Goal: Task Accomplishment & Management: Manage account settings

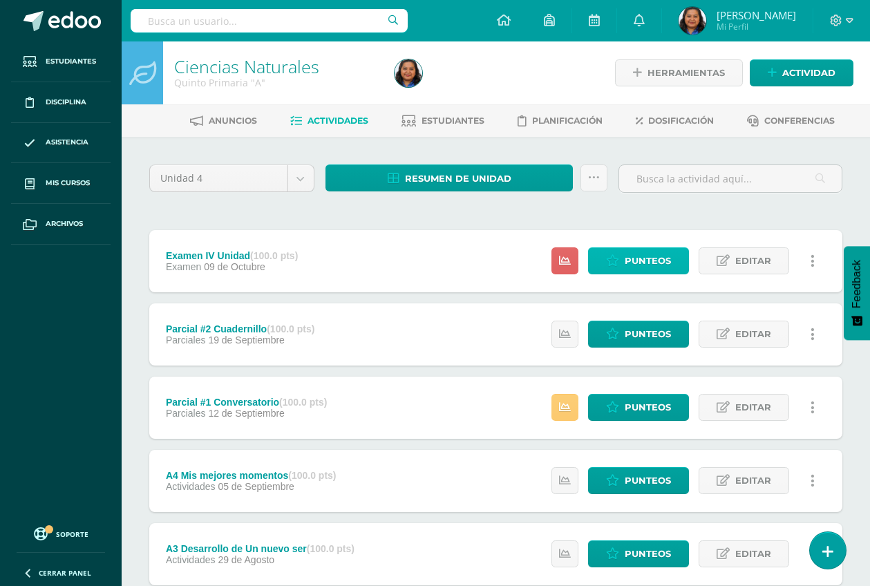
click at [643, 270] on span "Punteos" at bounding box center [648, 261] width 46 height 26
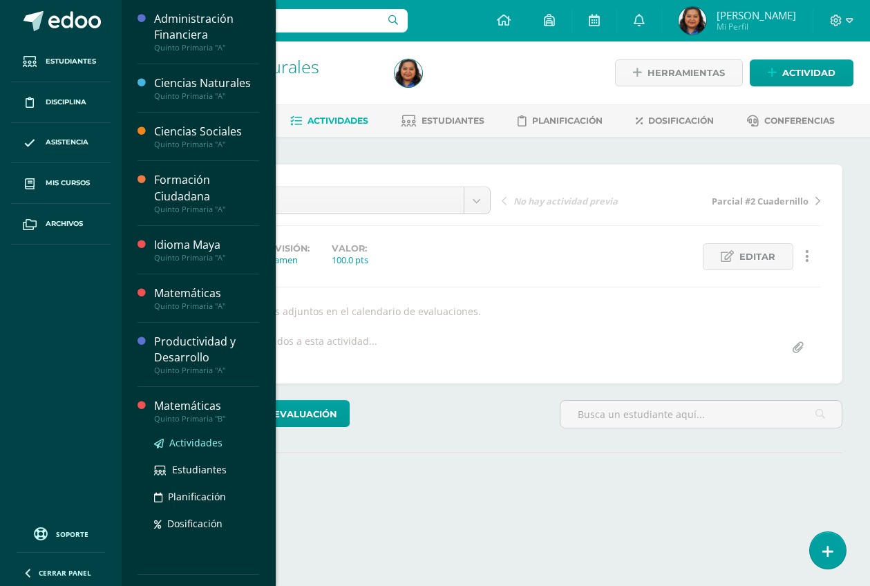
click at [207, 444] on span "Actividades" at bounding box center [195, 442] width 53 height 13
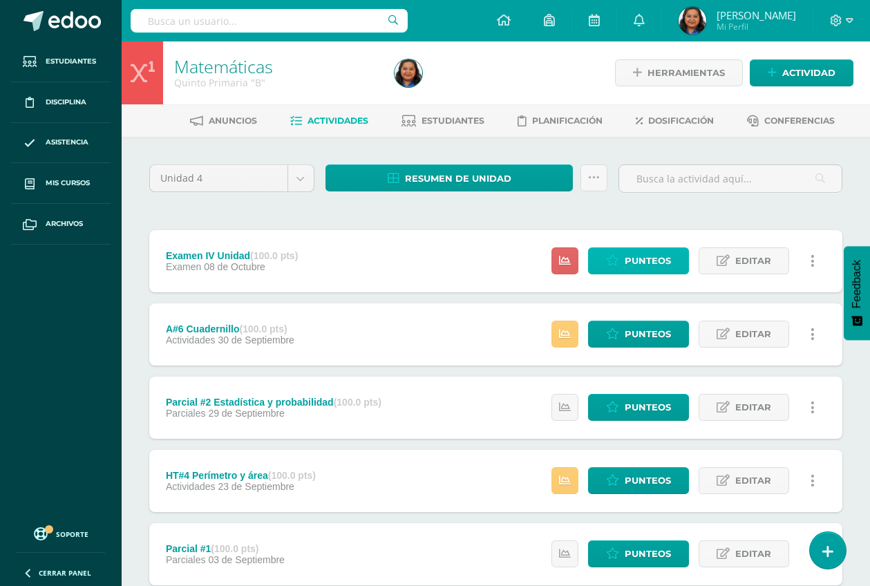
click at [615, 263] on icon at bounding box center [612, 261] width 13 height 12
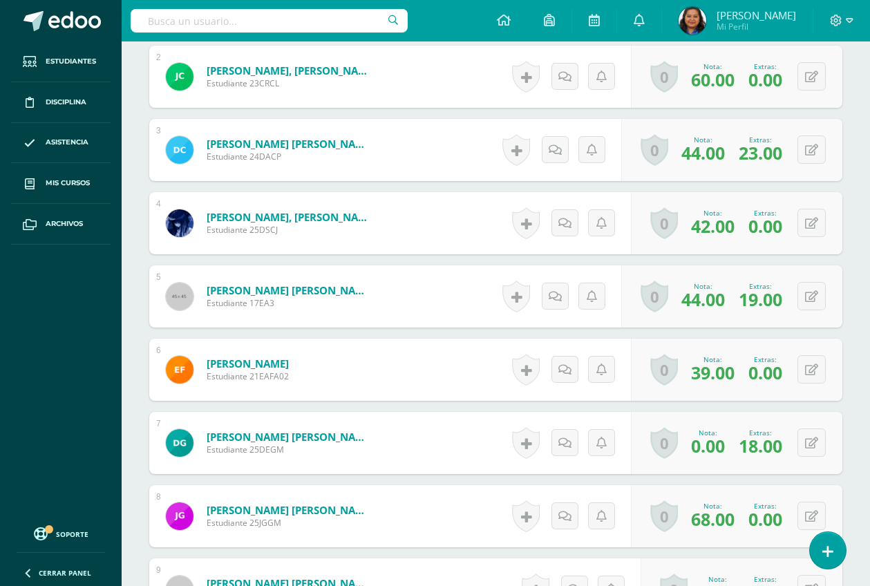
scroll to position [663, 0]
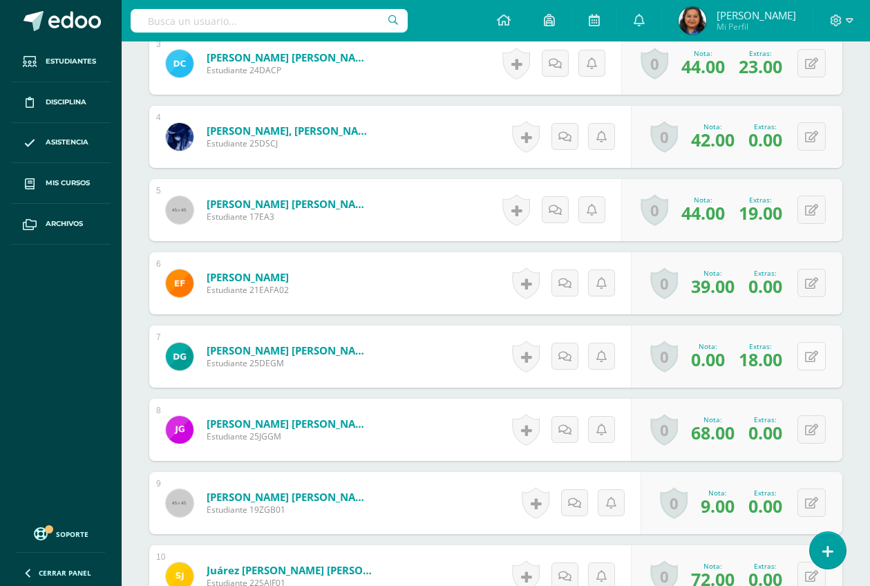
click at [808, 359] on button at bounding box center [811, 356] width 28 height 28
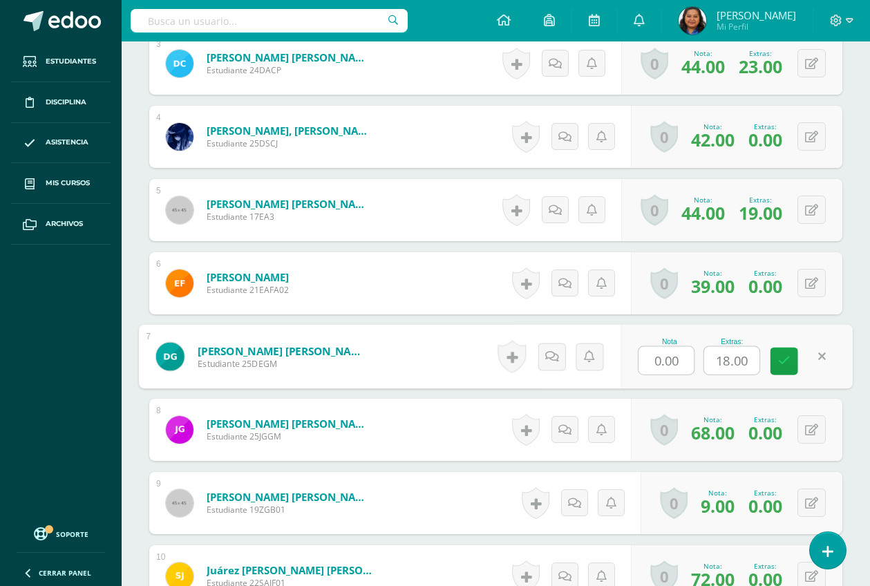
click at [683, 357] on input "0.00" at bounding box center [666, 361] width 55 height 28
type input "0"
type input "90"
click at [782, 363] on icon at bounding box center [784, 361] width 12 height 12
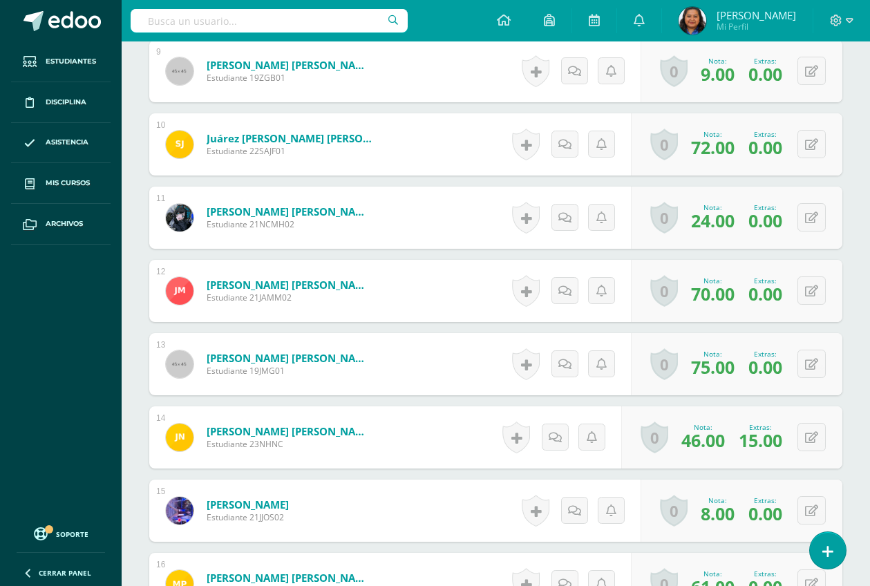
scroll to position [1008, 0]
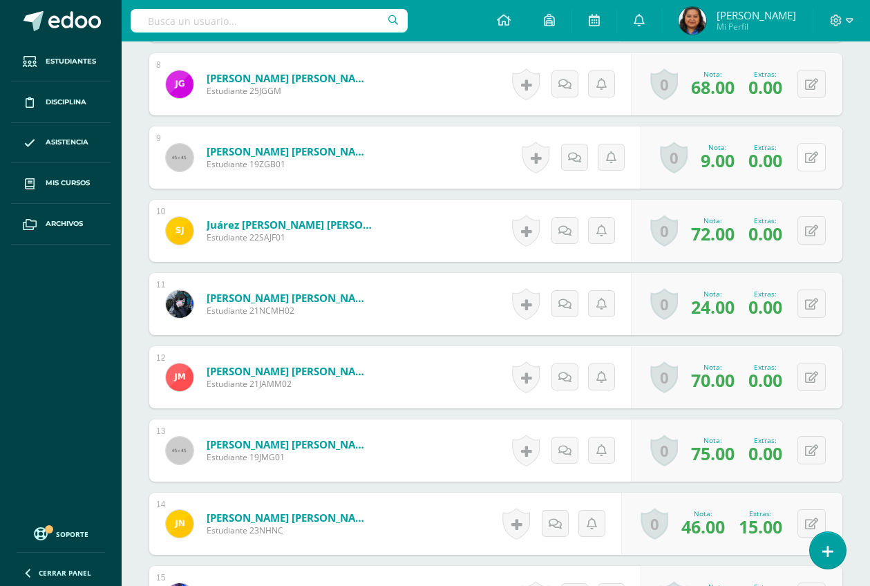
click at [810, 157] on button at bounding box center [811, 157] width 28 height 28
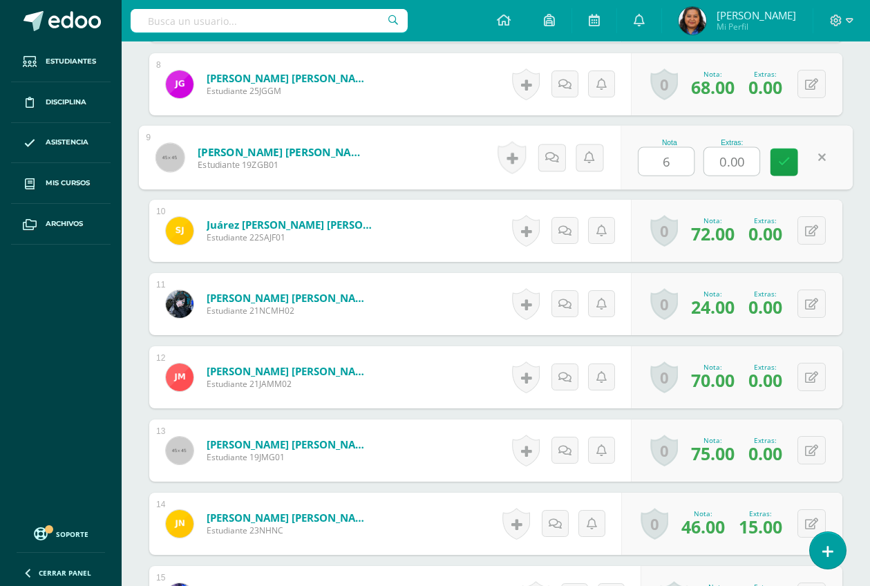
type input "60"
click at [779, 164] on icon at bounding box center [784, 162] width 12 height 12
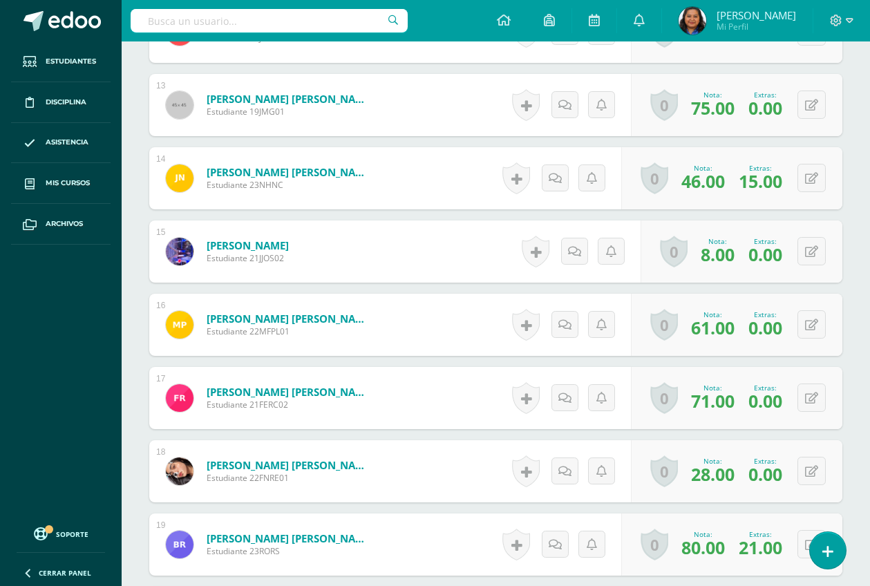
scroll to position [1440, 0]
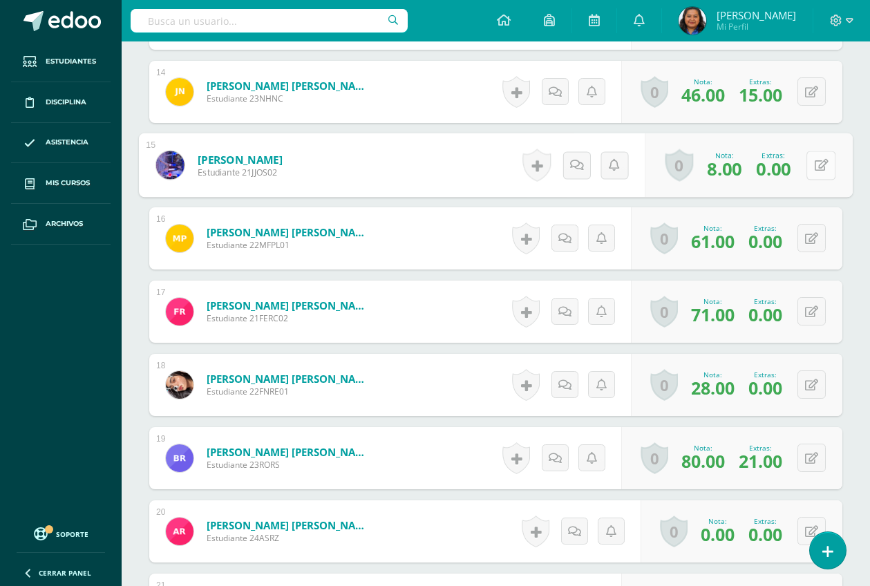
click at [811, 166] on button at bounding box center [820, 165] width 29 height 29
type input "60"
click at [784, 165] on icon at bounding box center [784, 170] width 12 height 12
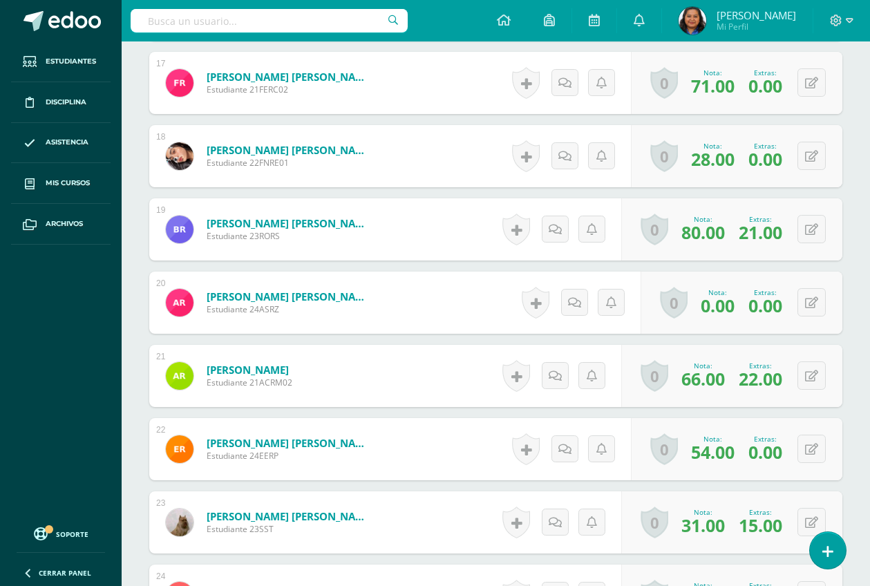
scroll to position [1699, 0]
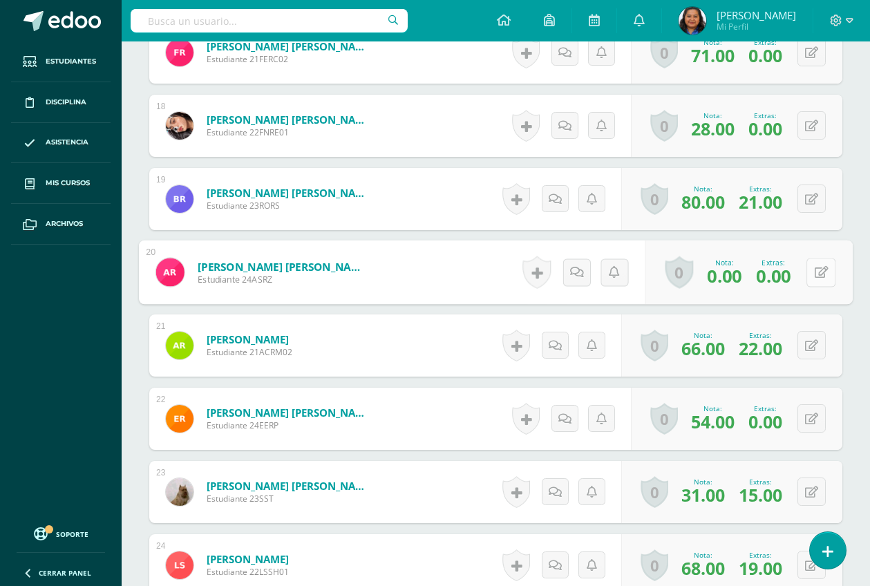
click at [810, 270] on button at bounding box center [820, 272] width 29 height 29
type input "82"
click at [746, 278] on input "0.00" at bounding box center [731, 277] width 55 height 28
type input "0"
type input "19"
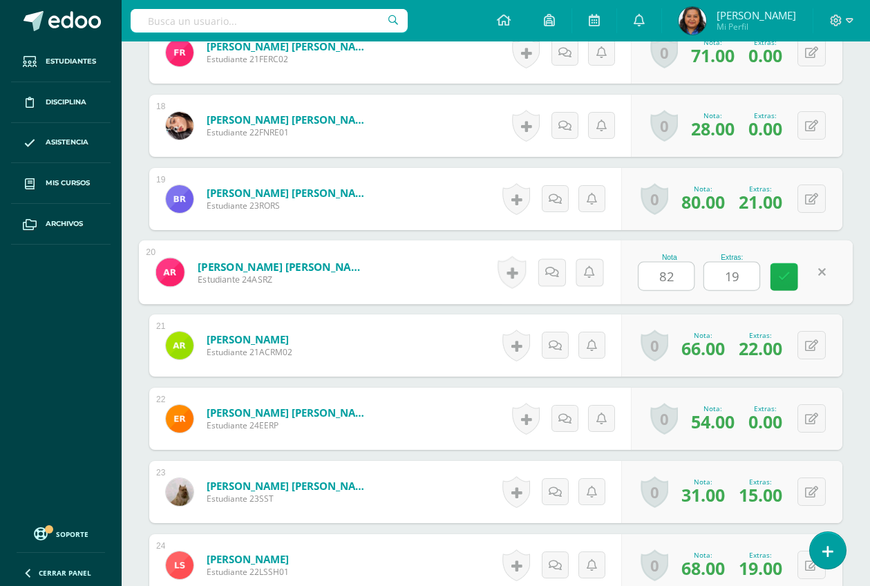
click at [776, 280] on link at bounding box center [784, 277] width 28 height 28
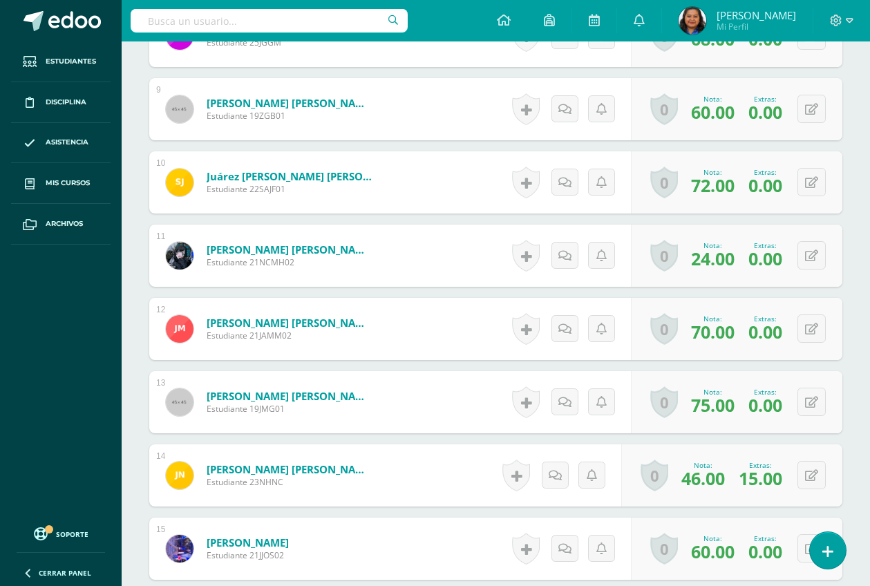
scroll to position [1123, 0]
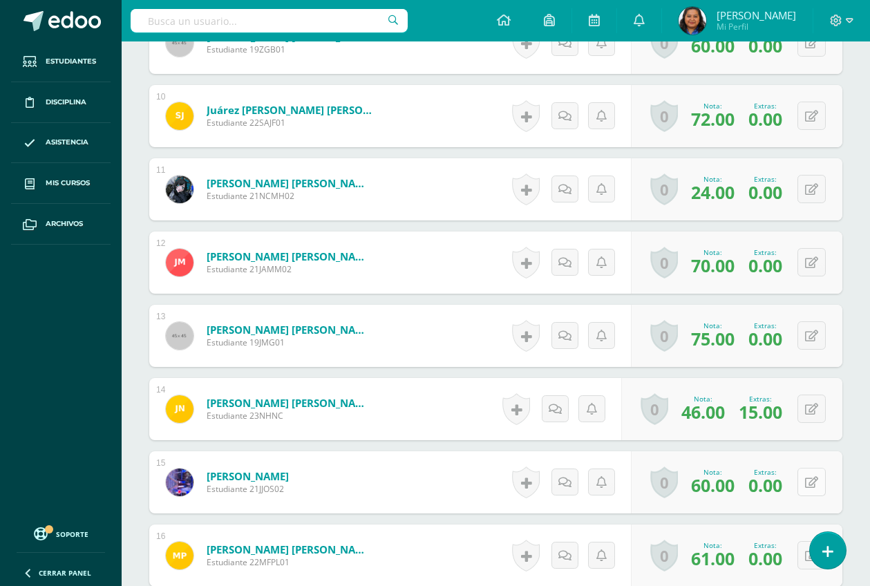
click at [814, 482] on icon at bounding box center [811, 483] width 13 height 12
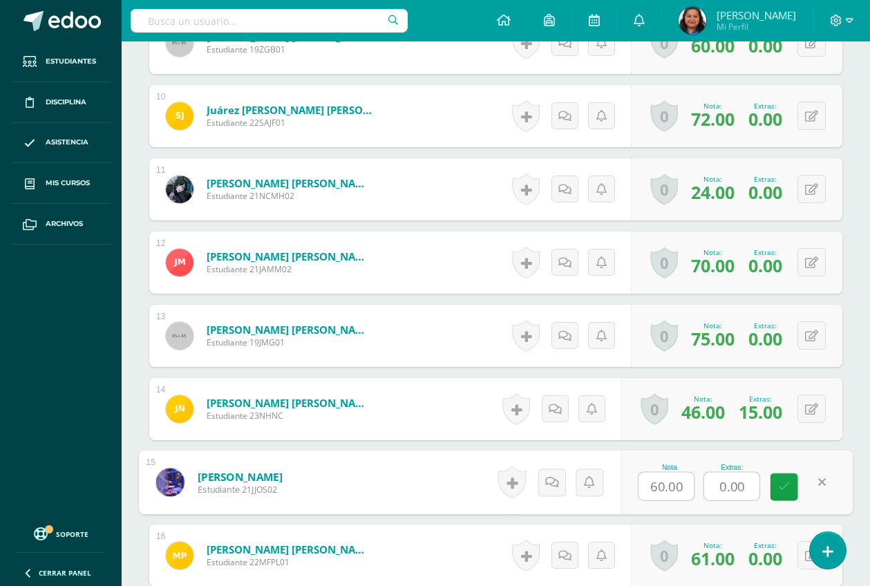
type input "5"
type input "50+"
click at [782, 486] on icon at bounding box center [784, 487] width 12 height 12
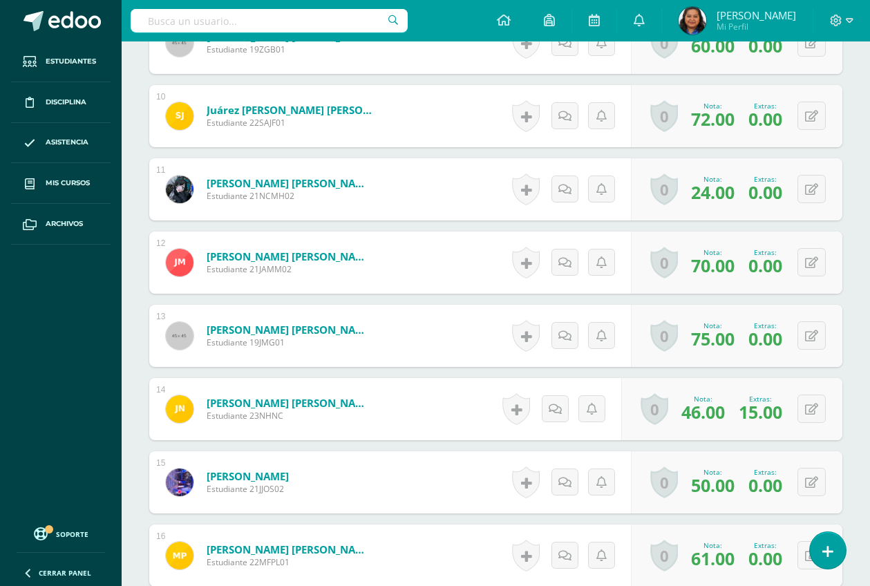
click at [710, 481] on span "50.00" at bounding box center [713, 484] width 44 height 23
click at [809, 480] on button at bounding box center [820, 482] width 29 height 29
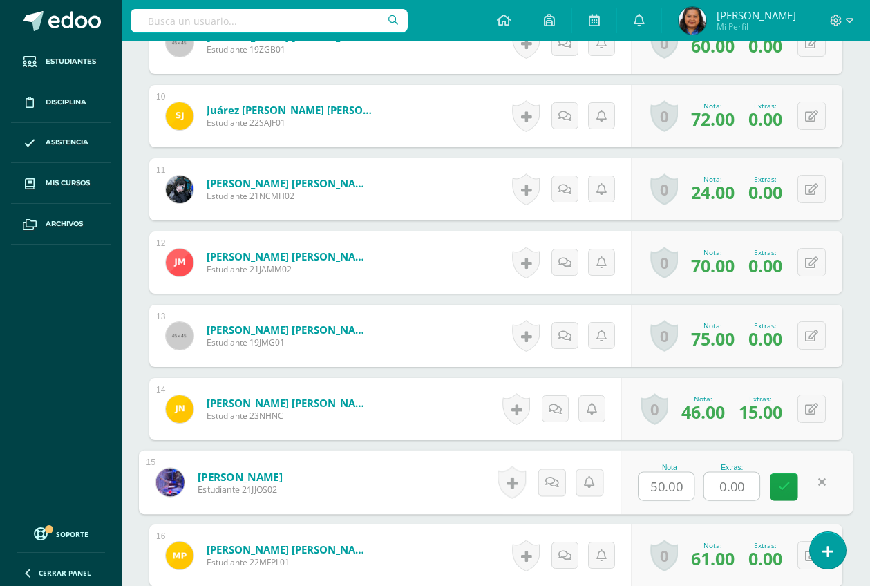
click at [824, 485] on link at bounding box center [822, 483] width 28 height 28
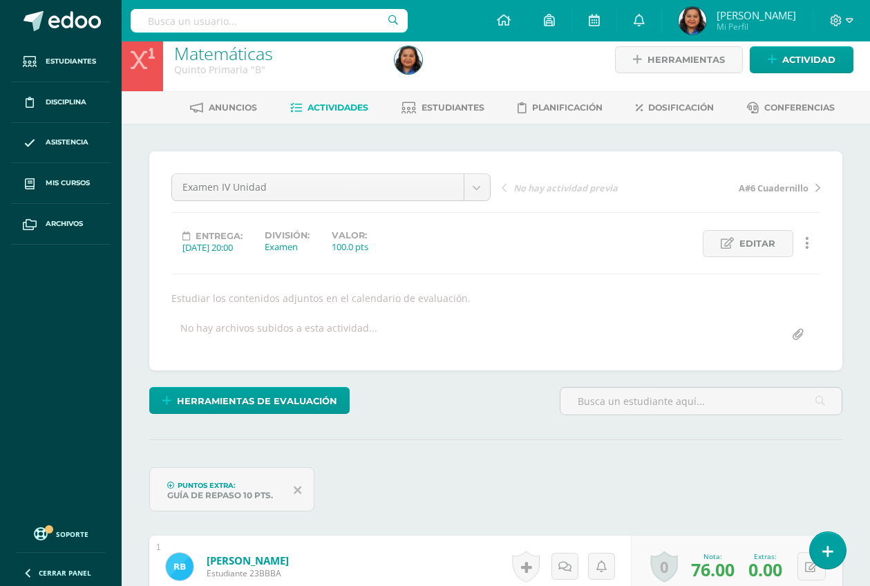
scroll to position [0, 0]
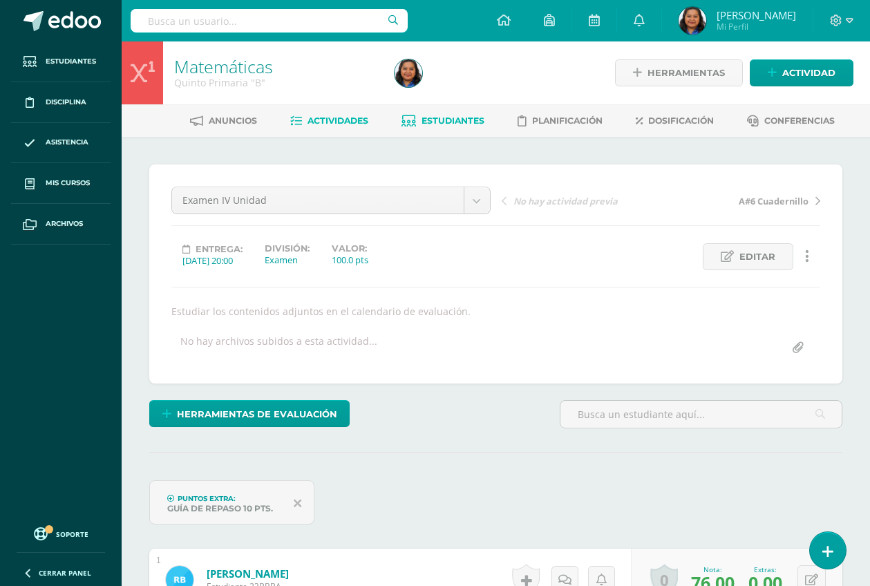
click at [469, 117] on span "Estudiantes" at bounding box center [453, 120] width 63 height 10
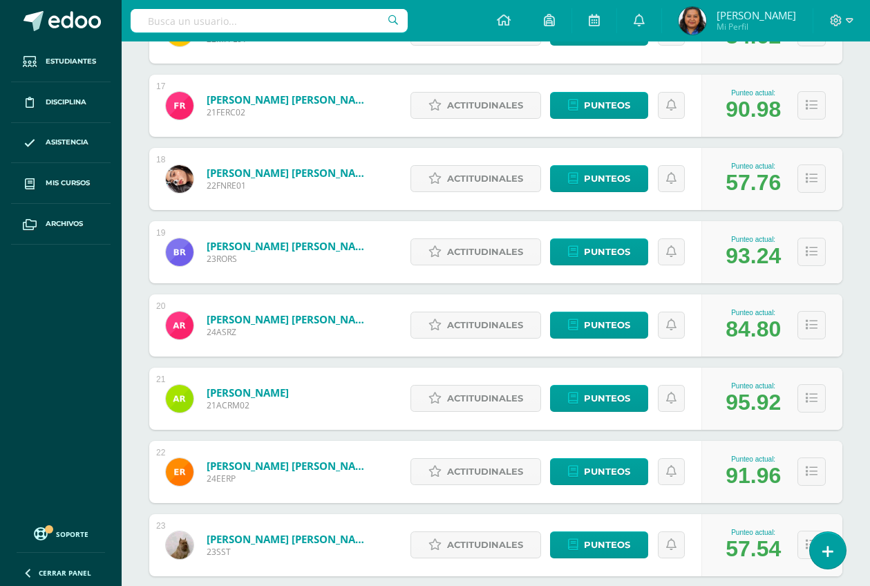
scroll to position [1401, 0]
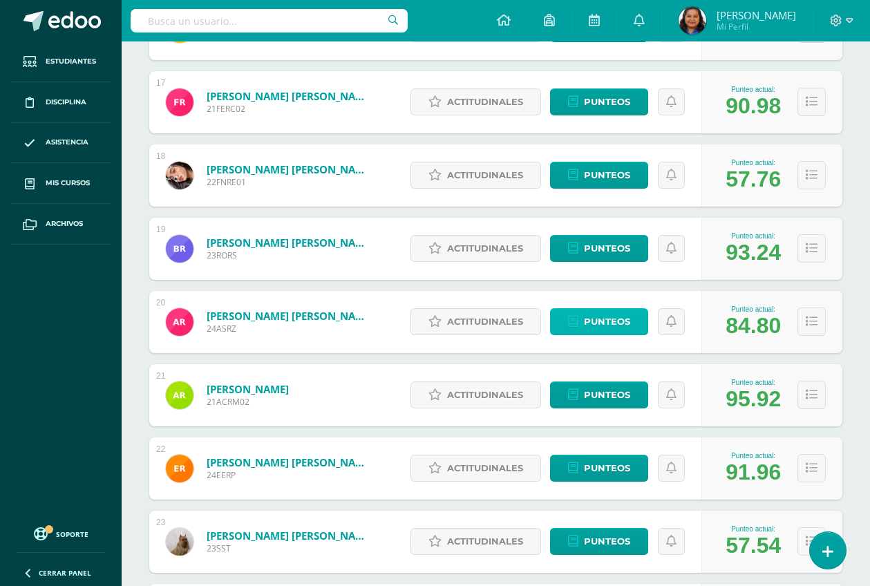
click at [601, 319] on span "Punteos" at bounding box center [607, 322] width 46 height 26
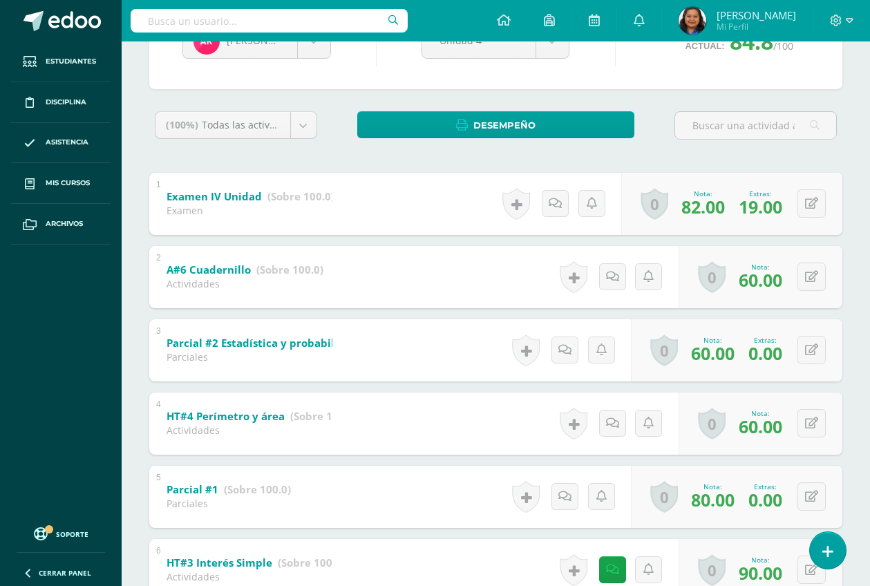
scroll to position [173, 0]
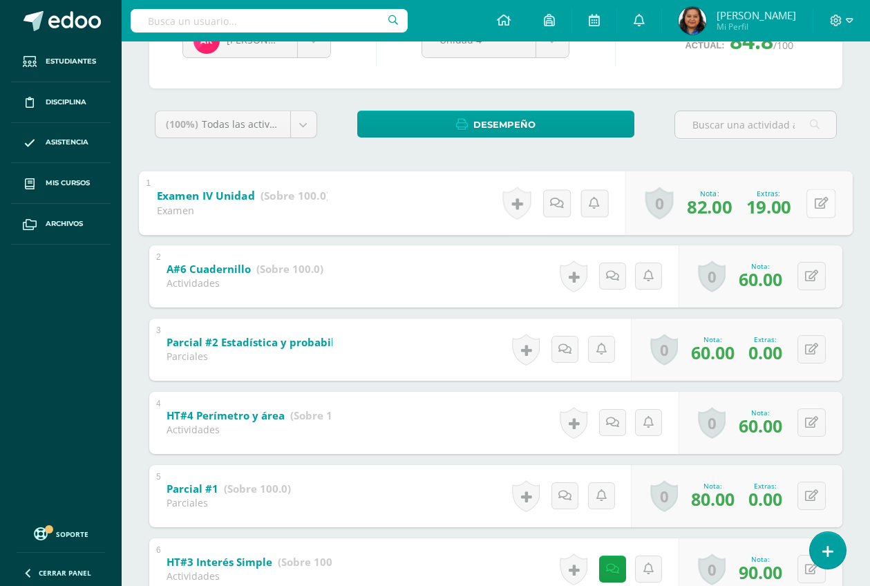
click at [810, 201] on button at bounding box center [820, 203] width 29 height 29
click at [822, 202] on link at bounding box center [812, 202] width 27 height 27
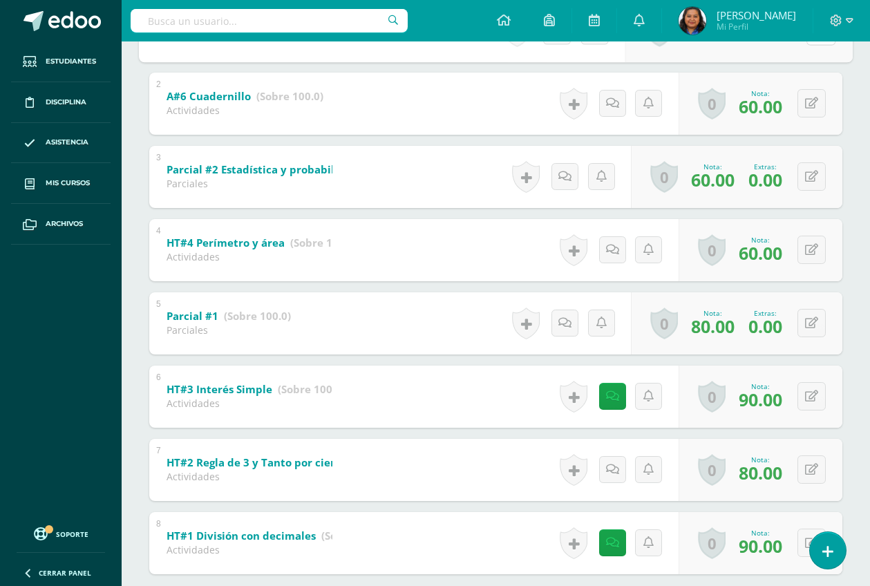
scroll to position [426, 0]
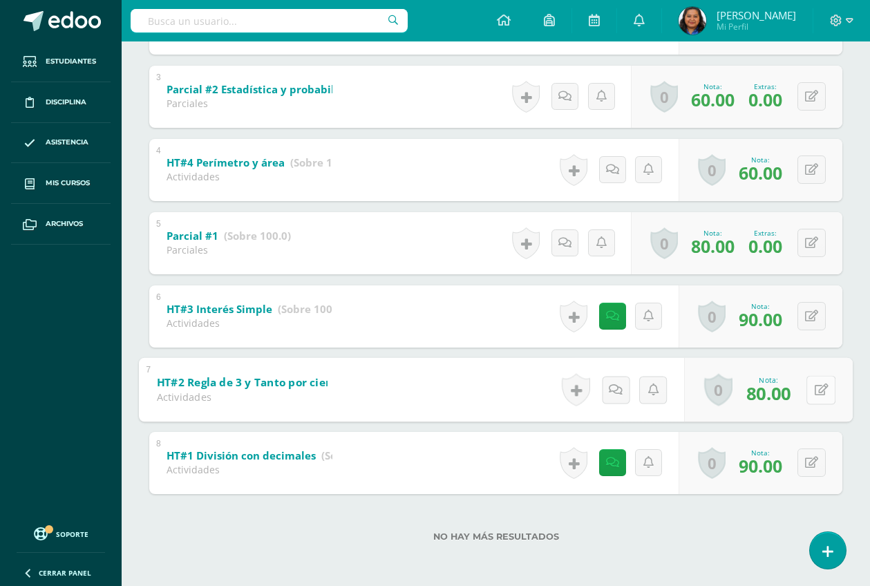
click at [813, 392] on button at bounding box center [820, 389] width 29 height 29
type input "100"
click at [782, 397] on icon at bounding box center [784, 394] width 12 height 12
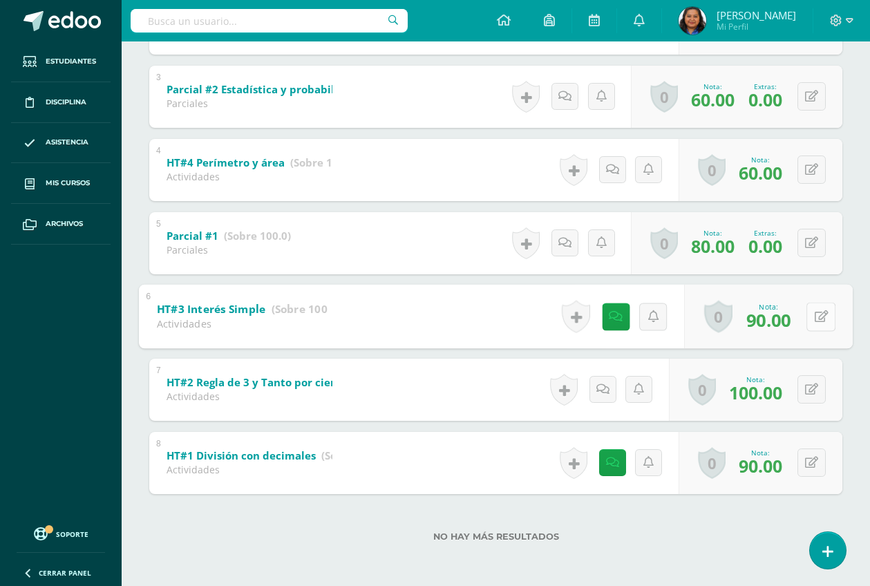
click at [813, 316] on button at bounding box center [820, 316] width 29 height 29
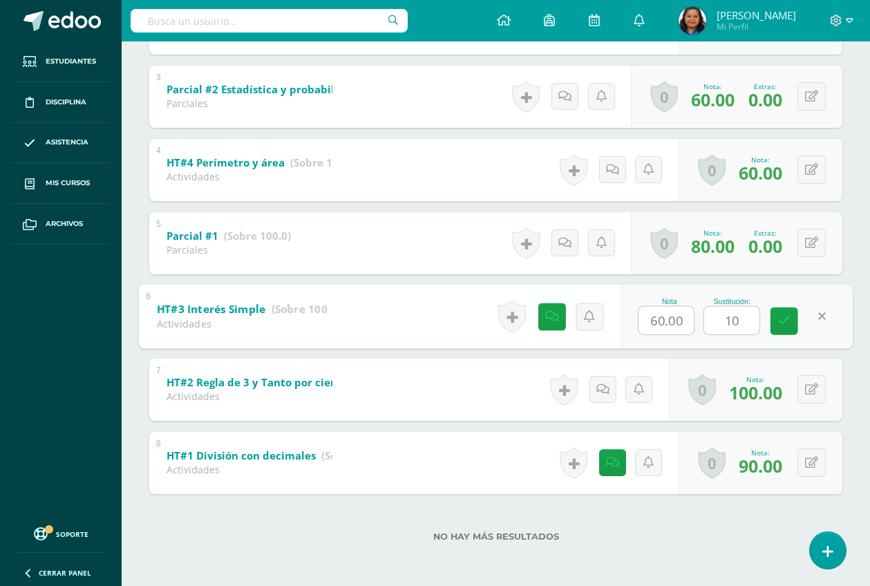
type input "100"
click at [782, 319] on icon at bounding box center [784, 321] width 12 height 12
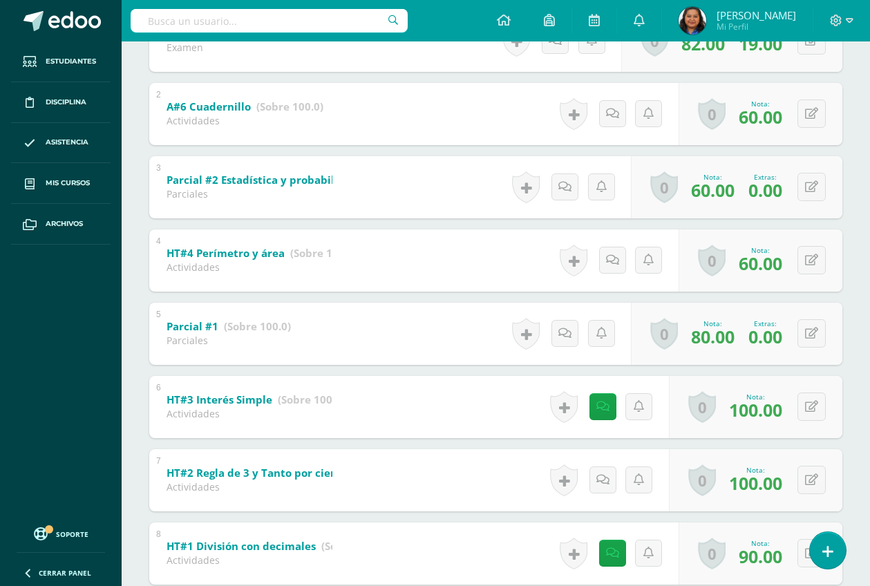
scroll to position [339, 0]
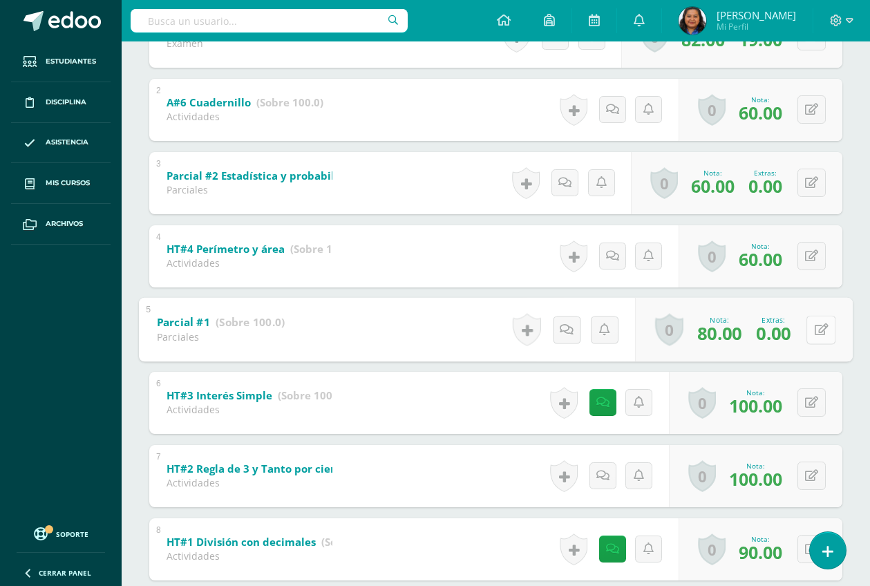
click at [811, 329] on button at bounding box center [820, 329] width 29 height 29
type input "90"
click at [784, 332] on icon at bounding box center [784, 334] width 12 height 12
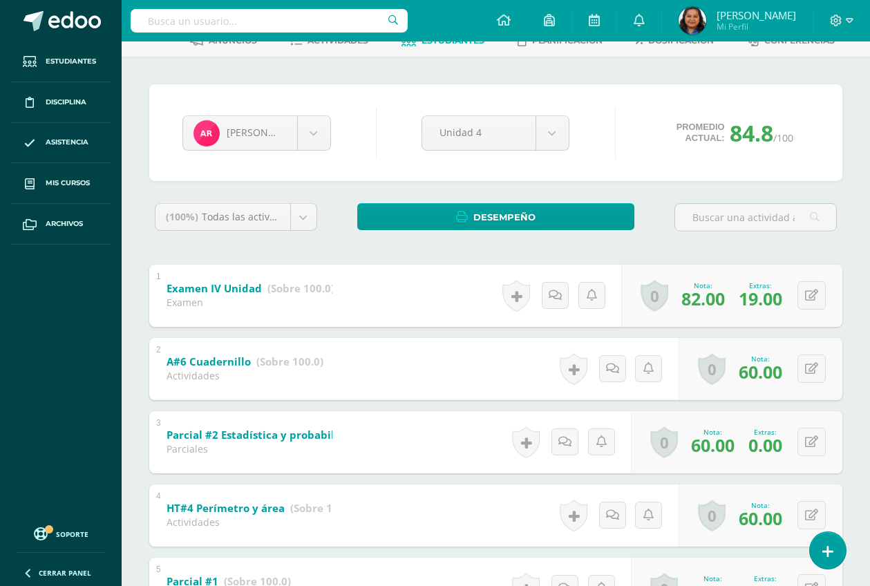
scroll to position [0, 0]
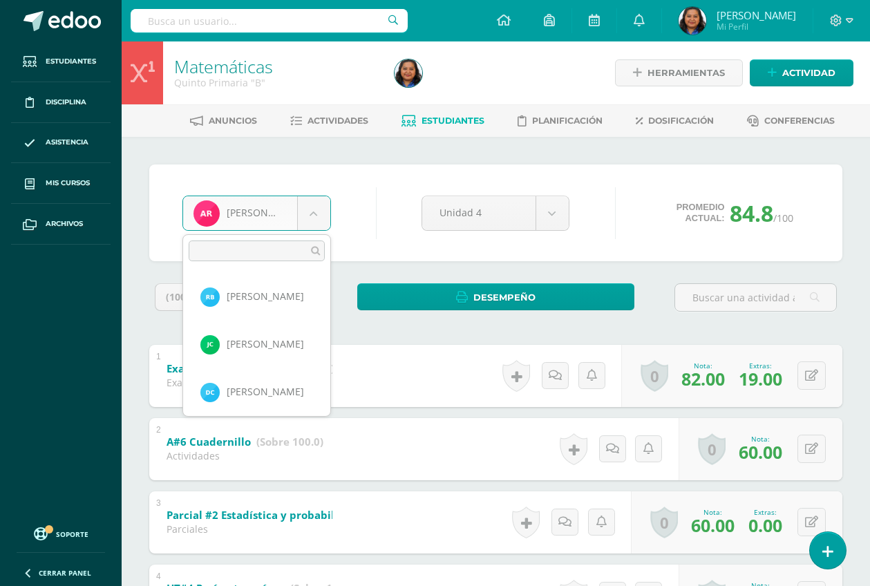
click at [313, 207] on body "Estudiantes Disciplina Asistencia Mis cursos Archivos Soporte Ayuda Reportar un…" at bounding box center [435, 506] width 870 height 1012
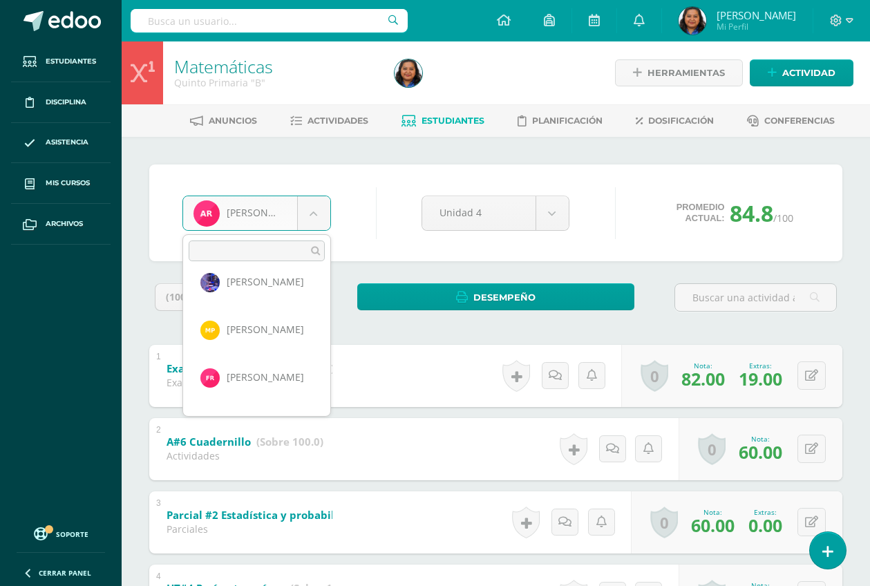
scroll to position [640, 0]
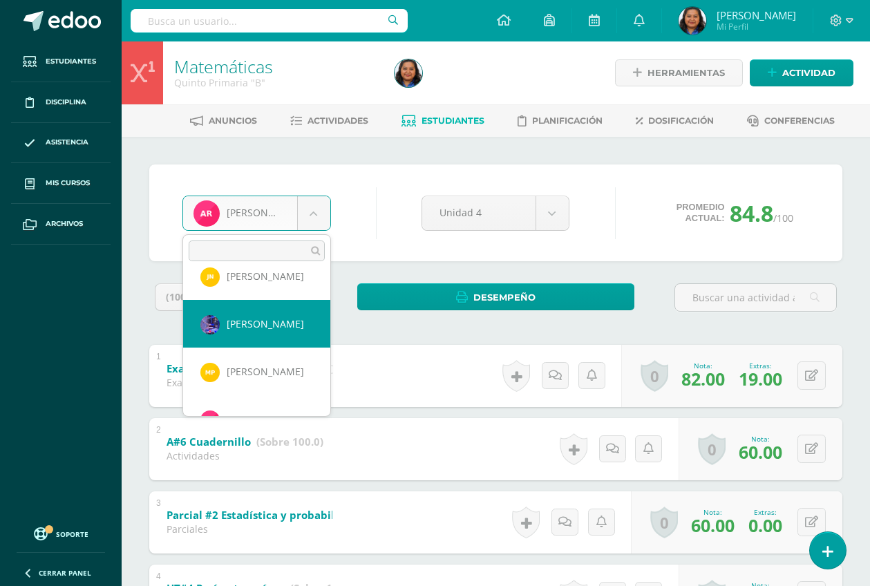
select select "1876"
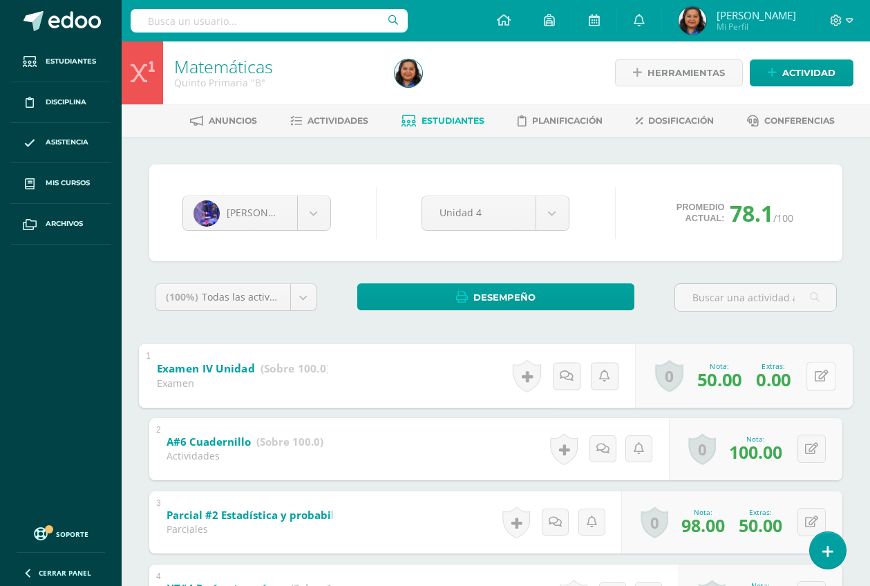
click at [815, 377] on icon at bounding box center [822, 376] width 14 height 12
click at [820, 379] on icon at bounding box center [822, 376] width 14 height 12
type input "35"
click at [782, 376] on icon at bounding box center [784, 381] width 12 height 12
click at [310, 217] on body "Estudiantes Disciplina Asistencia Mis cursos Archivos Soporte Ayuda Reportar un…" at bounding box center [435, 506] width 870 height 1012
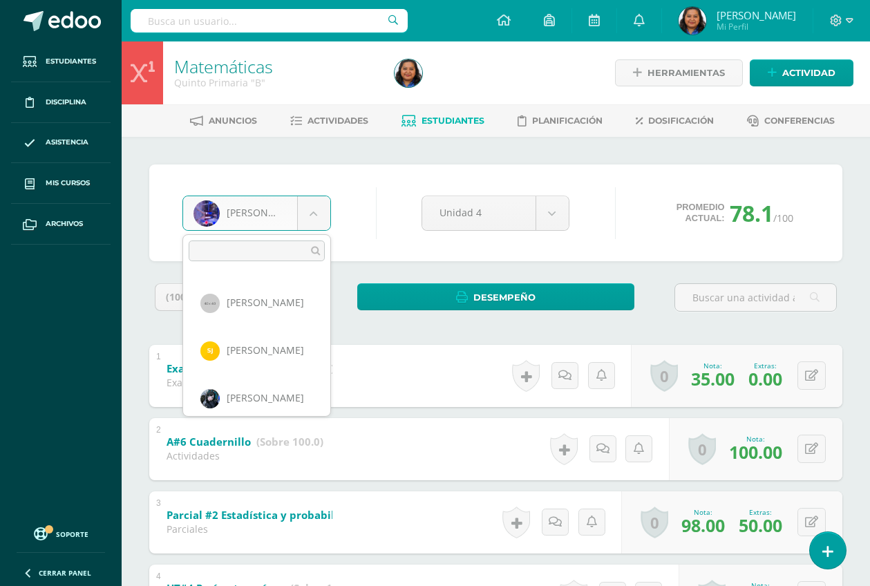
scroll to position [346, 0]
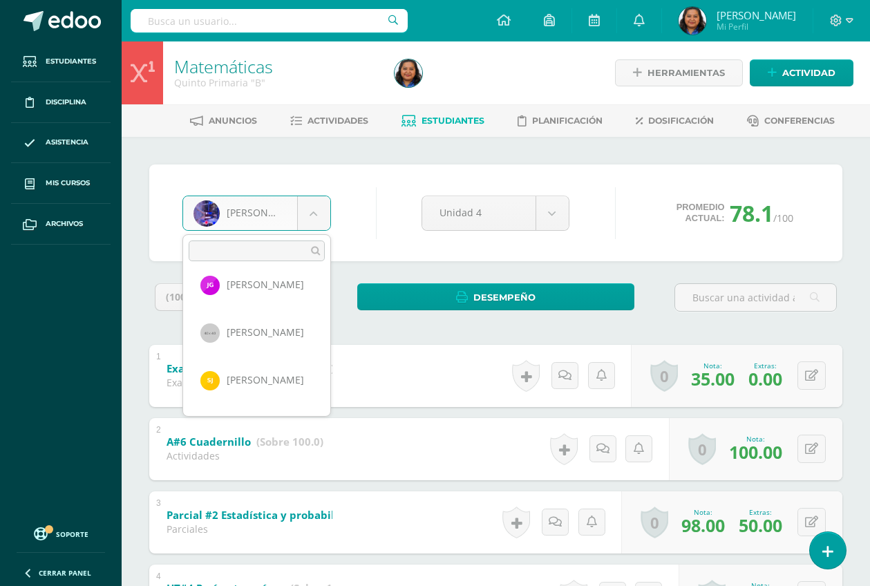
select select "839"
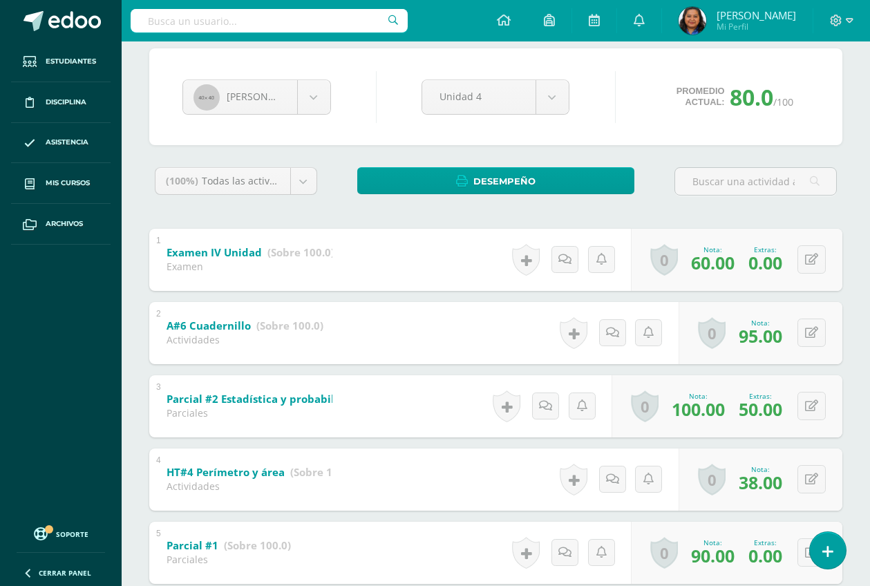
scroll to position [86, 0]
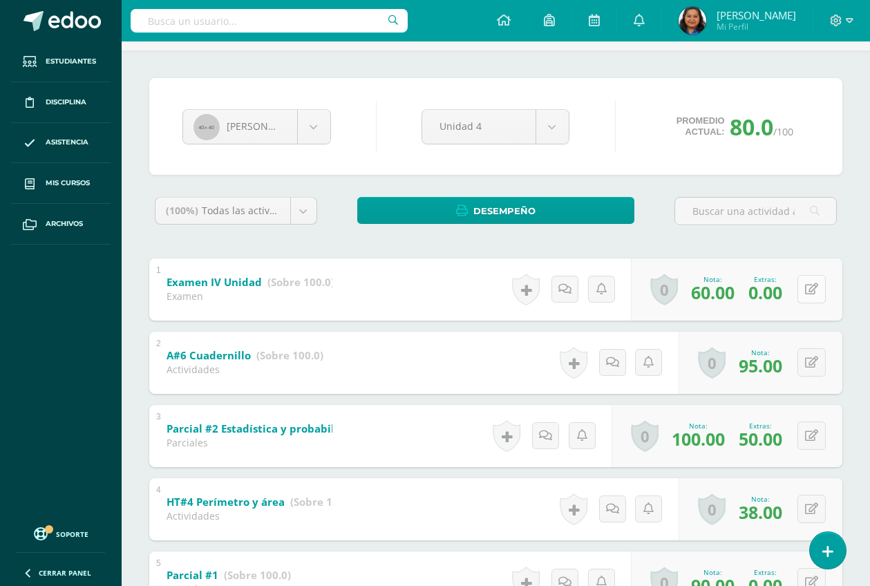
click at [814, 290] on icon at bounding box center [811, 289] width 13 height 12
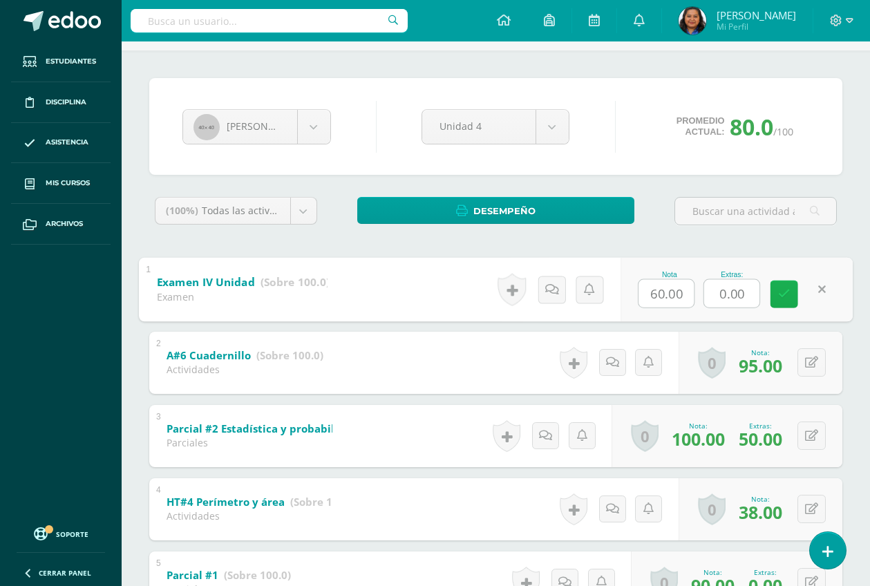
type input "4"
type input "35"
click at [790, 291] on link at bounding box center [784, 294] width 28 height 28
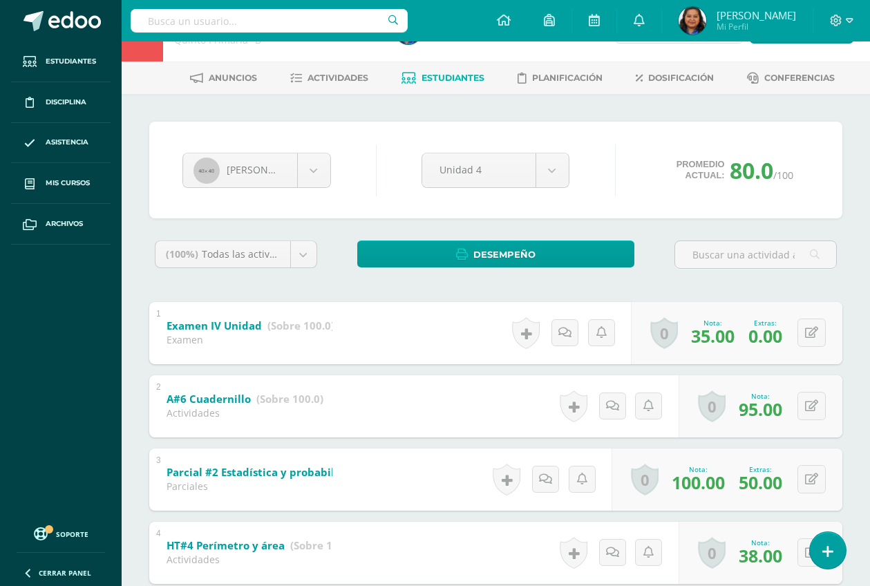
scroll to position [0, 0]
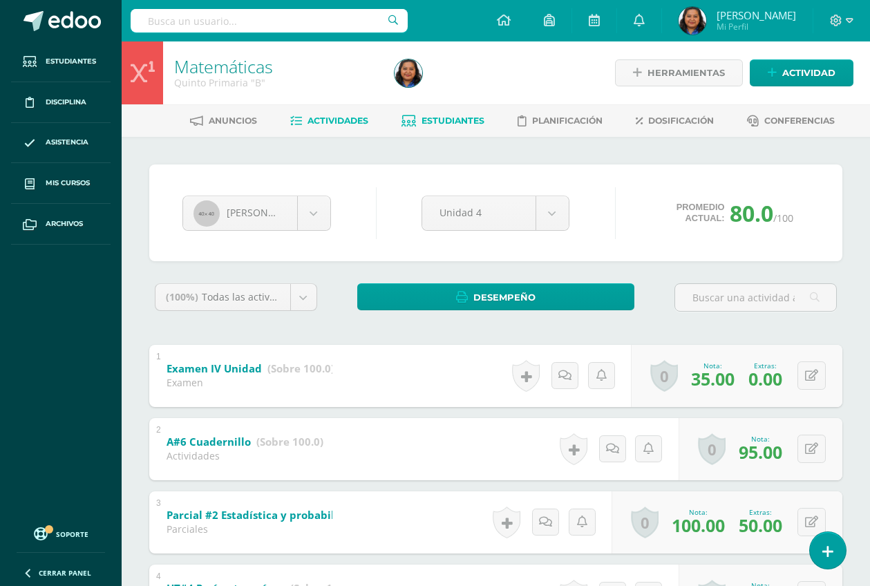
click at [332, 121] on span "Actividades" at bounding box center [338, 120] width 61 height 10
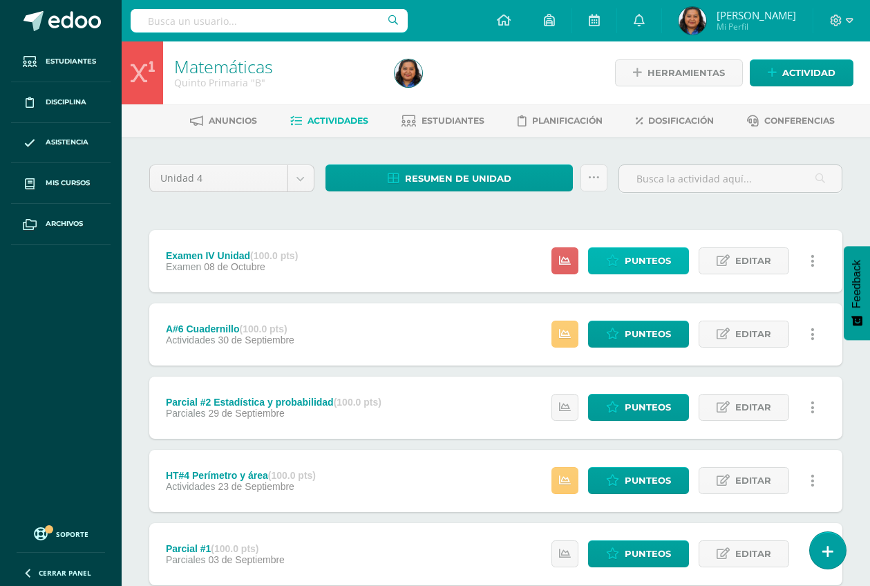
click at [639, 250] on span "Punteos" at bounding box center [648, 261] width 46 height 26
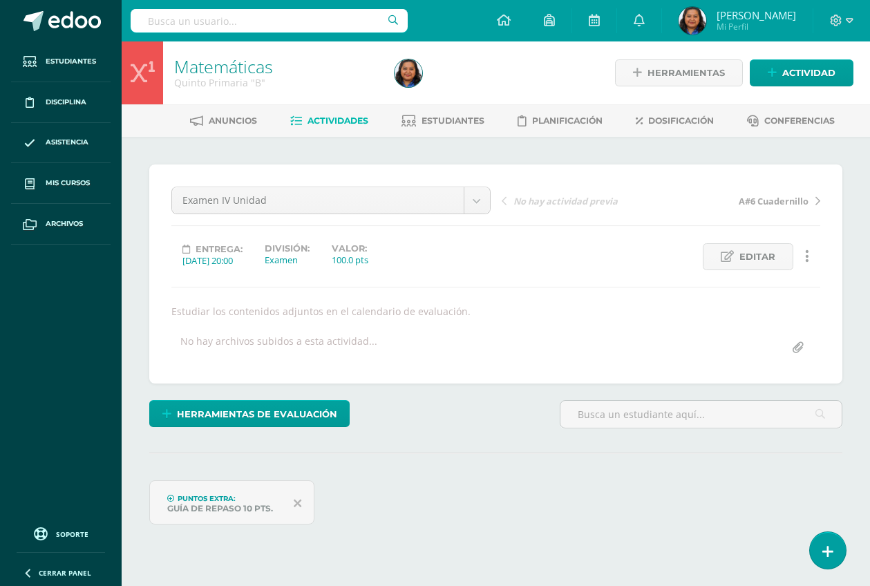
click at [196, 502] on span "Puntos Extra:" at bounding box center [207, 498] width 58 height 9
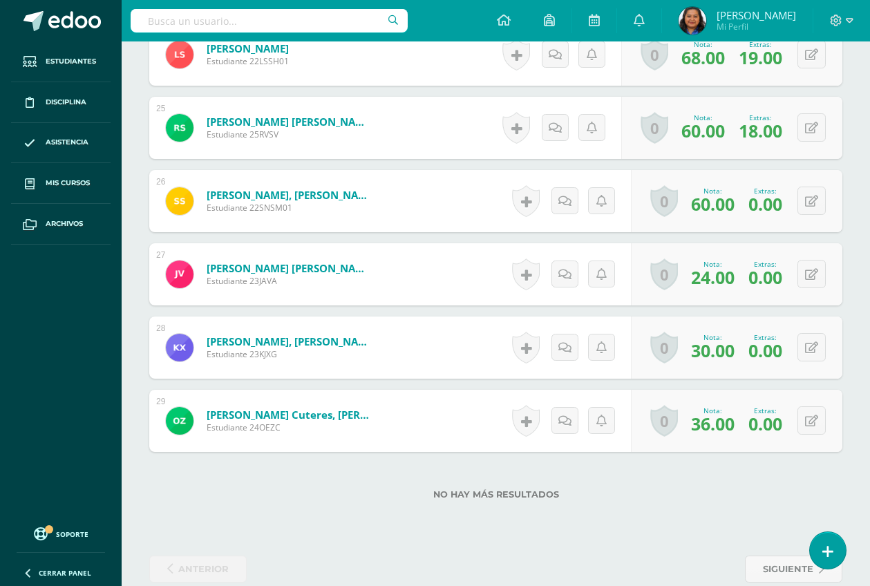
scroll to position [2234, 0]
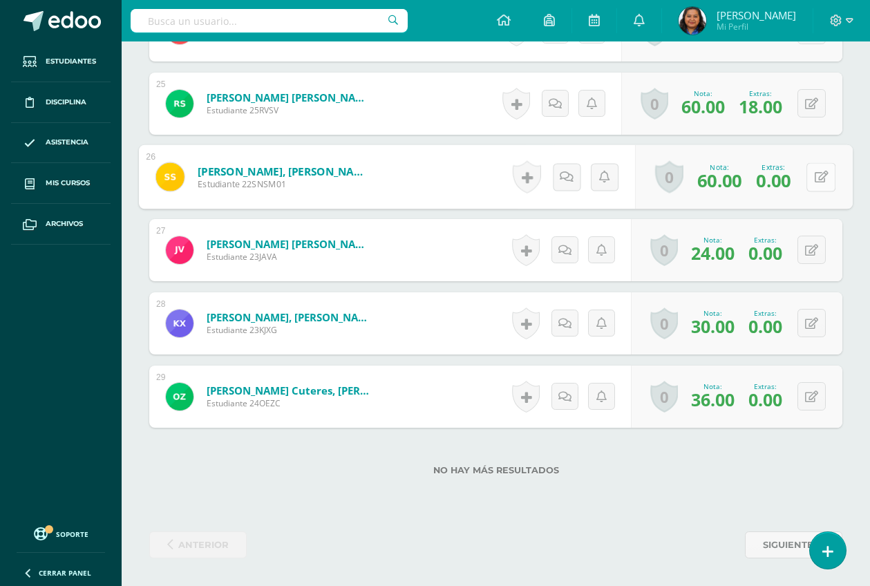
click at [811, 173] on button at bounding box center [820, 176] width 29 height 29
click at [741, 183] on input "0.00" at bounding box center [731, 181] width 55 height 28
type input "0"
type input "23"
click at [779, 180] on icon at bounding box center [784, 182] width 12 height 12
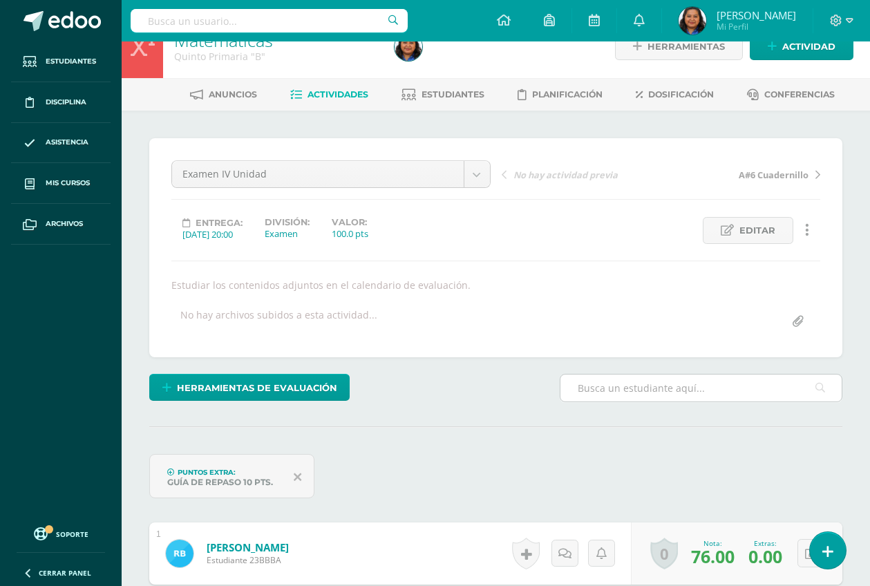
scroll to position [0, 0]
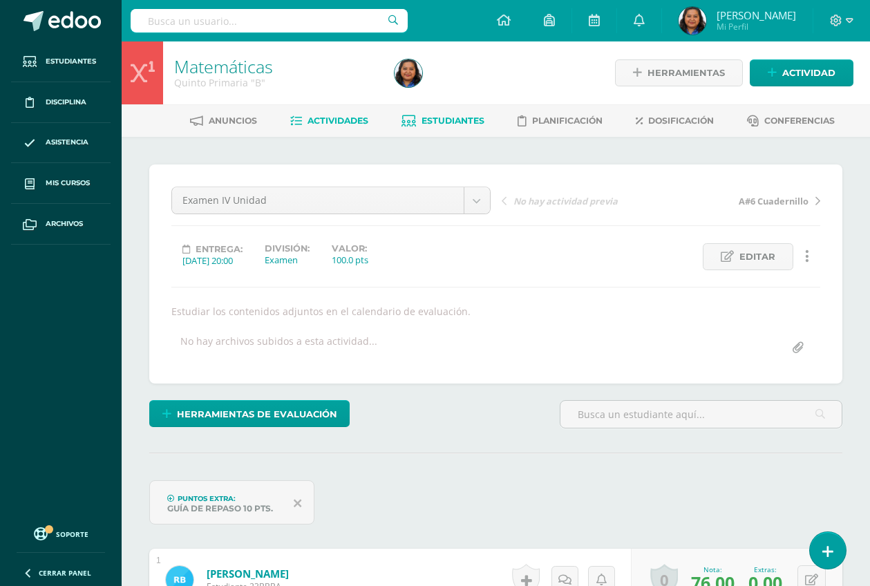
click at [458, 114] on link "Estudiantes" at bounding box center [442, 121] width 83 height 22
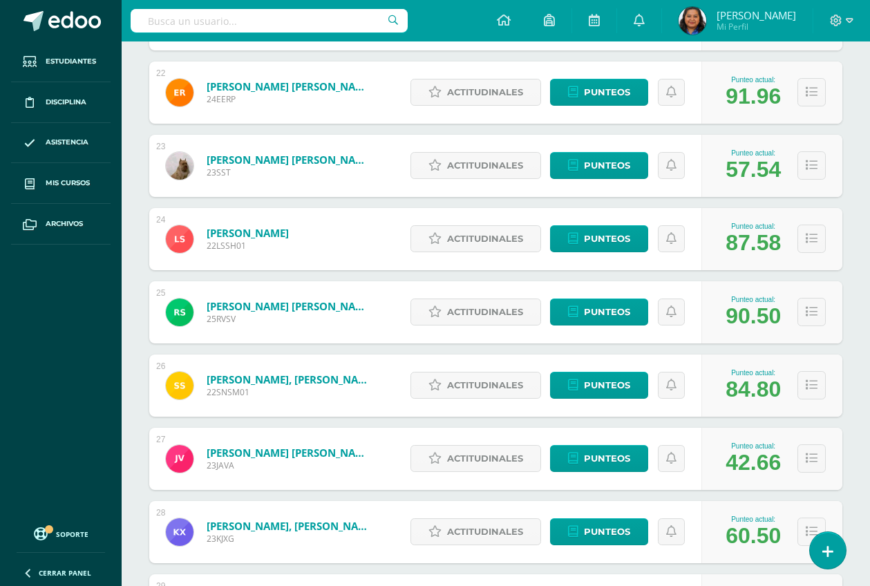
scroll to position [1819, 0]
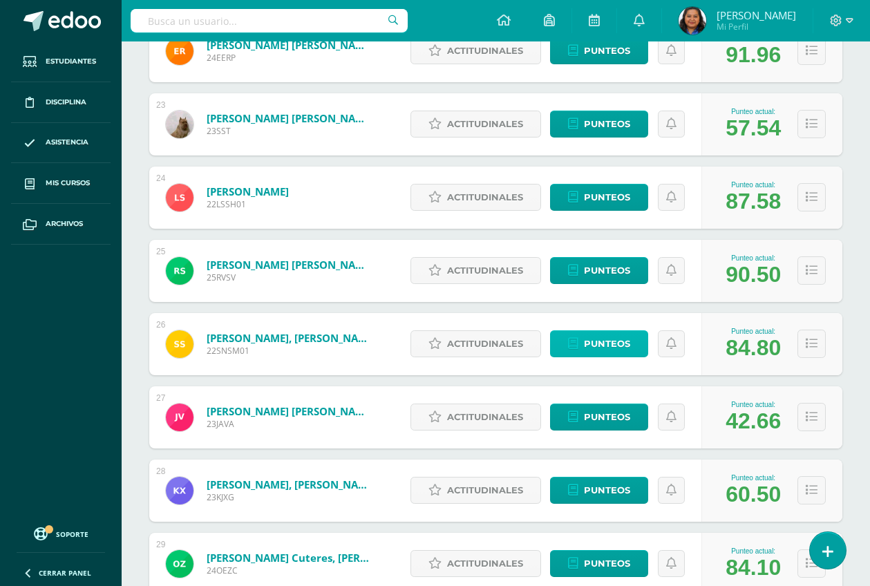
click at [592, 336] on span "Punteos" at bounding box center [607, 344] width 46 height 26
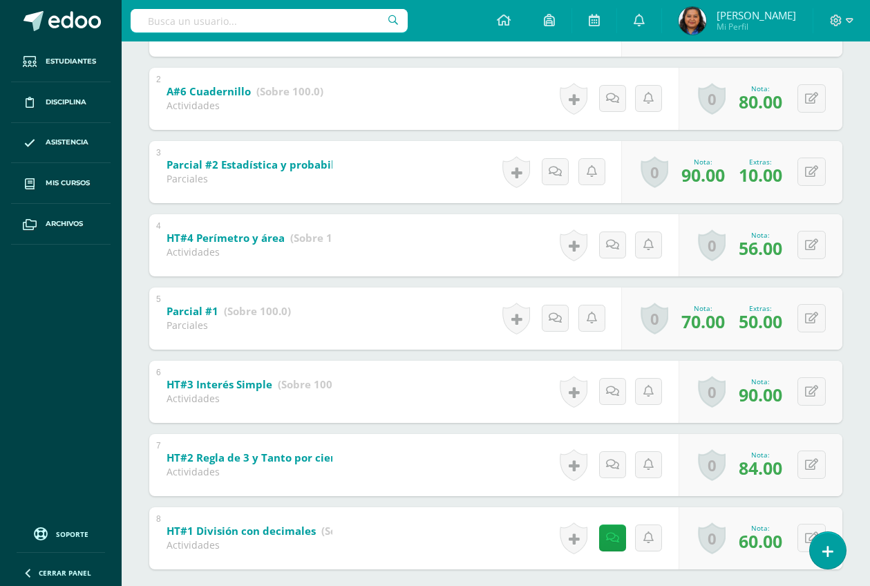
scroll to position [426, 0]
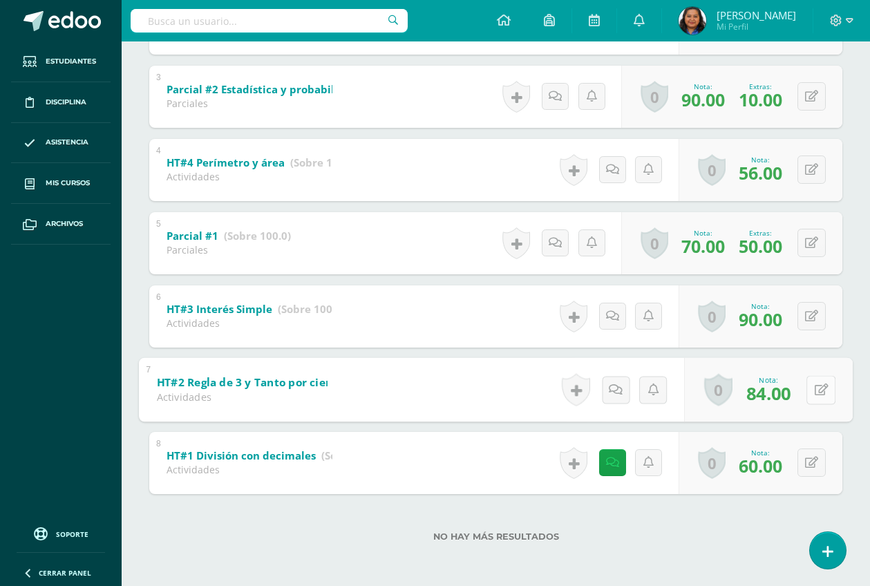
click at [822, 389] on button at bounding box center [820, 389] width 29 height 29
type input "100"
click at [788, 401] on link at bounding box center [784, 394] width 28 height 28
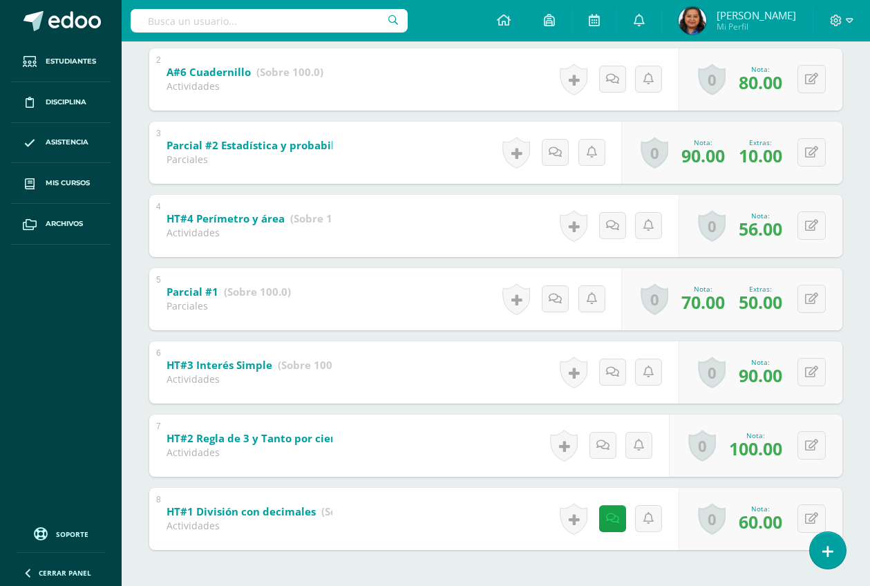
scroll to position [339, 0]
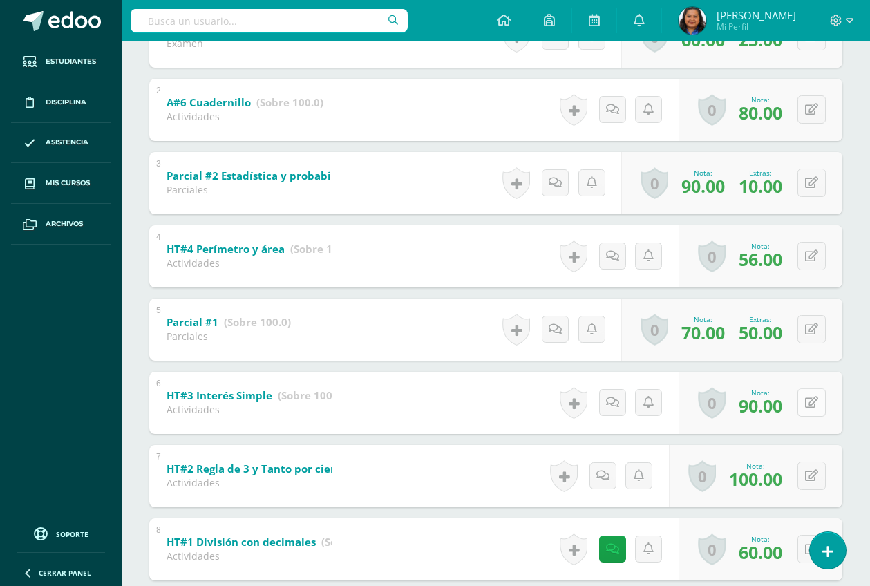
click at [811, 400] on button at bounding box center [811, 402] width 28 height 28
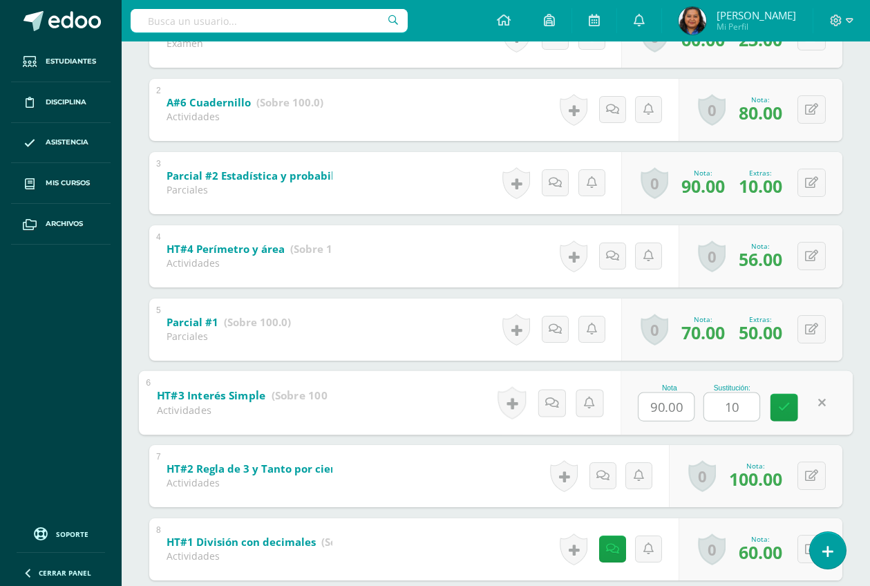
type input "100"
click at [785, 415] on link at bounding box center [784, 407] width 28 height 28
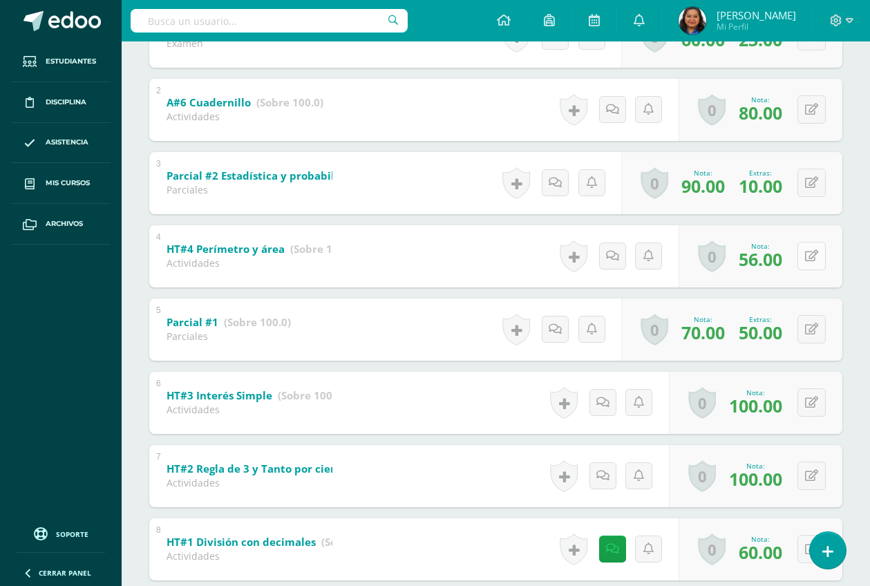
click at [815, 254] on icon at bounding box center [811, 256] width 13 height 12
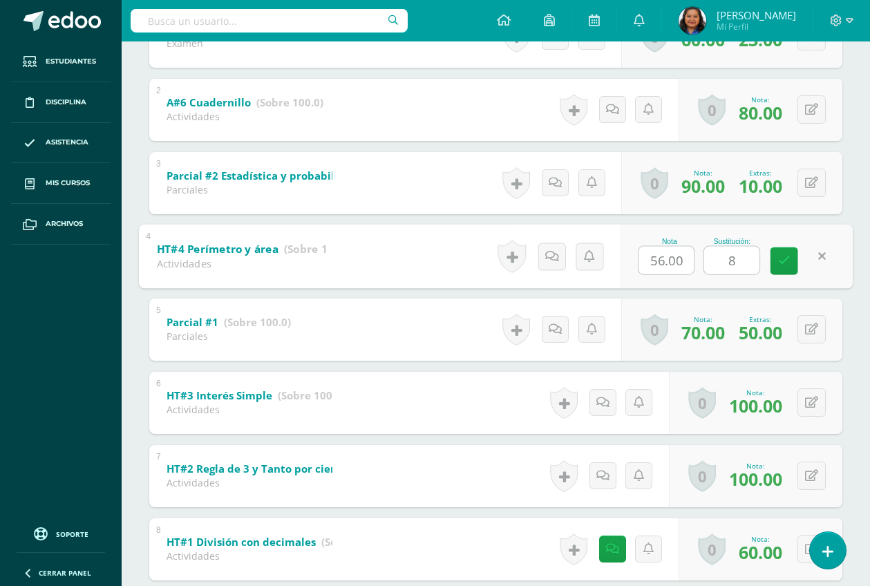
type input "80"
click at [790, 261] on link at bounding box center [784, 261] width 28 height 28
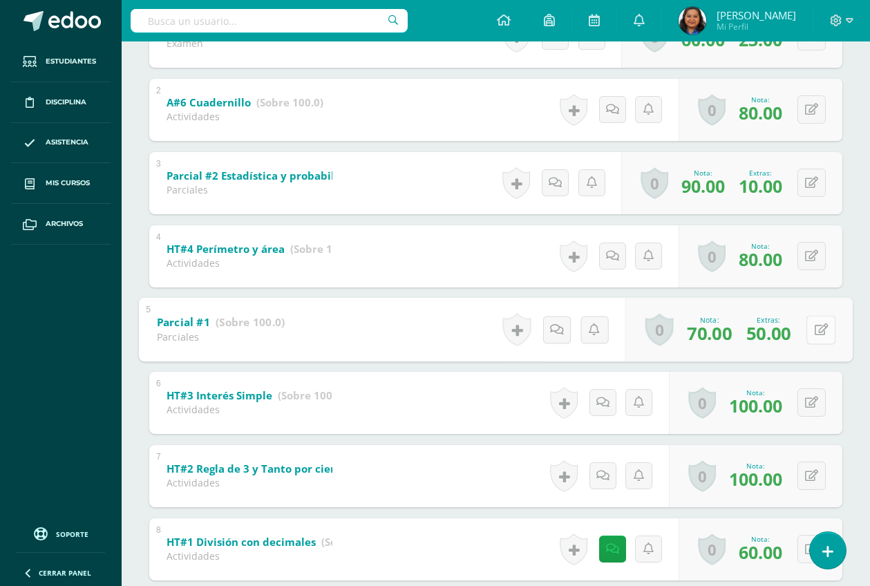
click at [811, 330] on button at bounding box center [820, 329] width 29 height 29
type input "90"
click at [787, 335] on icon at bounding box center [784, 334] width 12 height 12
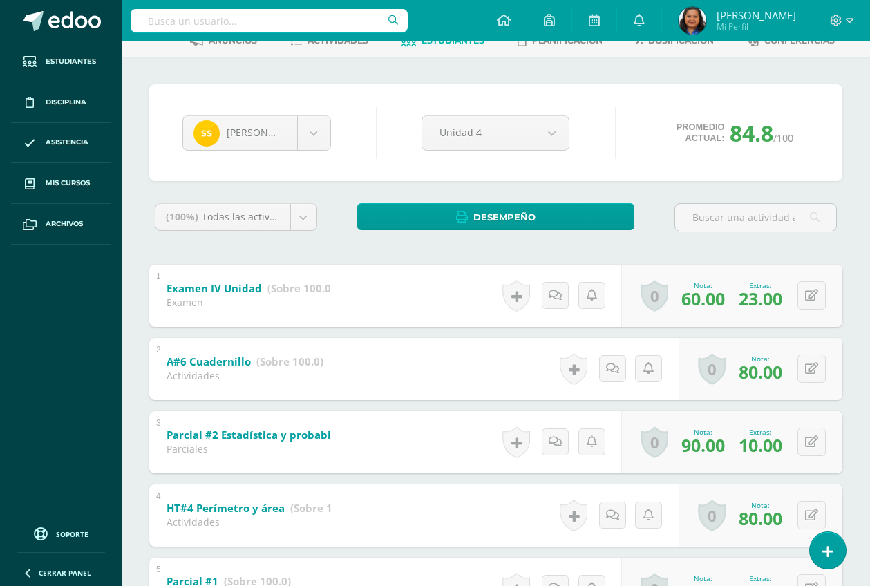
scroll to position [0, 0]
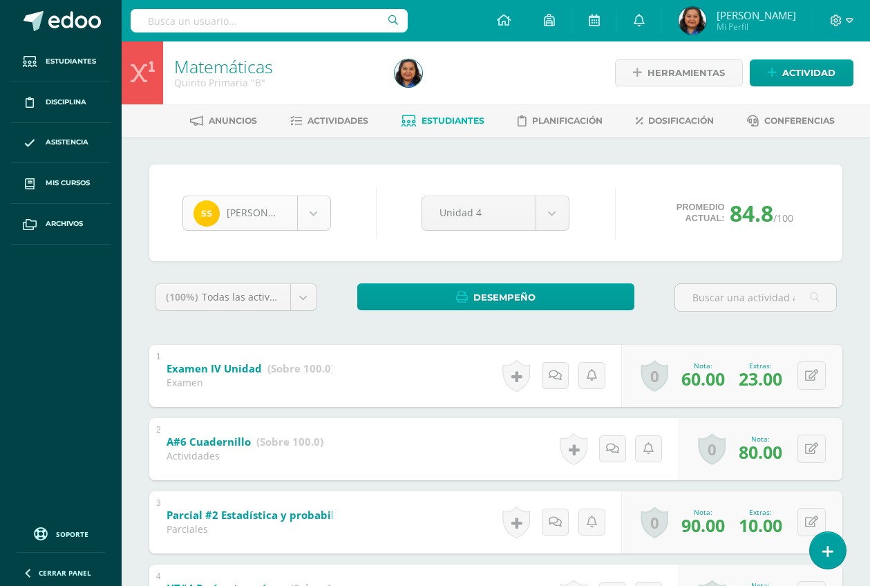
click at [310, 223] on body "Estudiantes Disciplina Asistencia Mis cursos Archivos Soporte Ayuda Reportar un…" at bounding box center [435, 506] width 870 height 1012
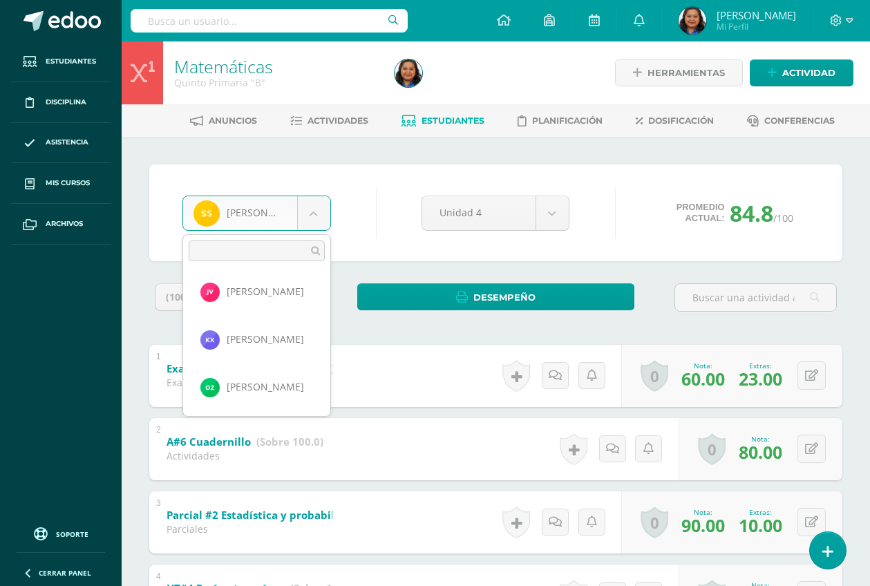
scroll to position [86, 0]
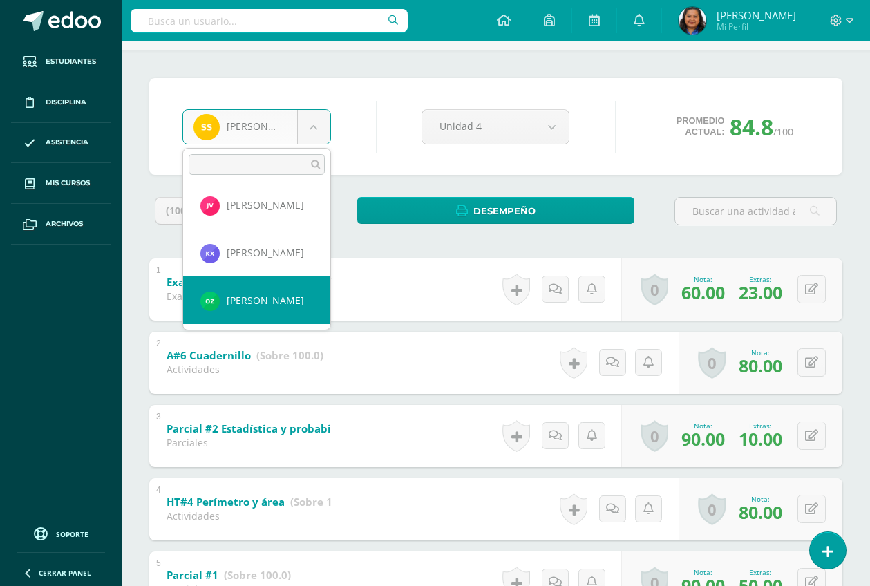
select select "2583"
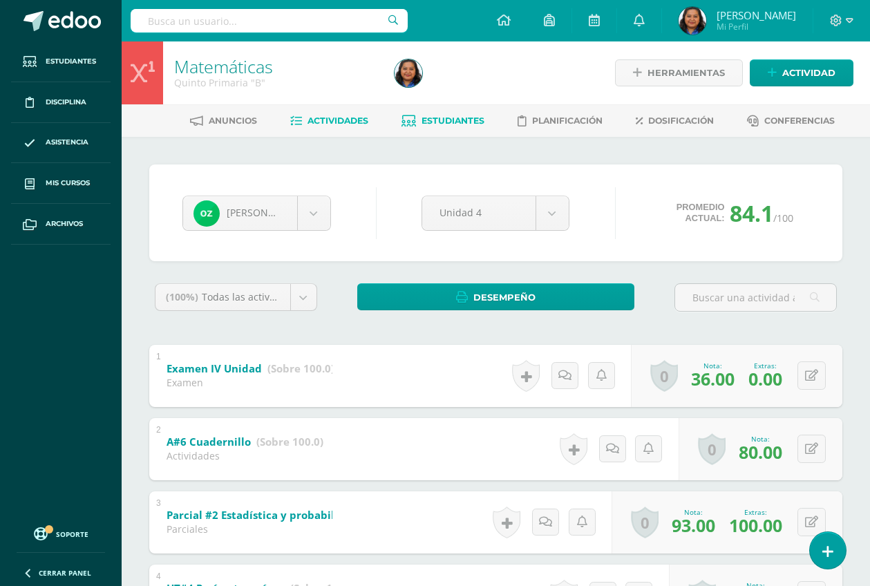
click at [330, 120] on span "Actividades" at bounding box center [338, 120] width 61 height 10
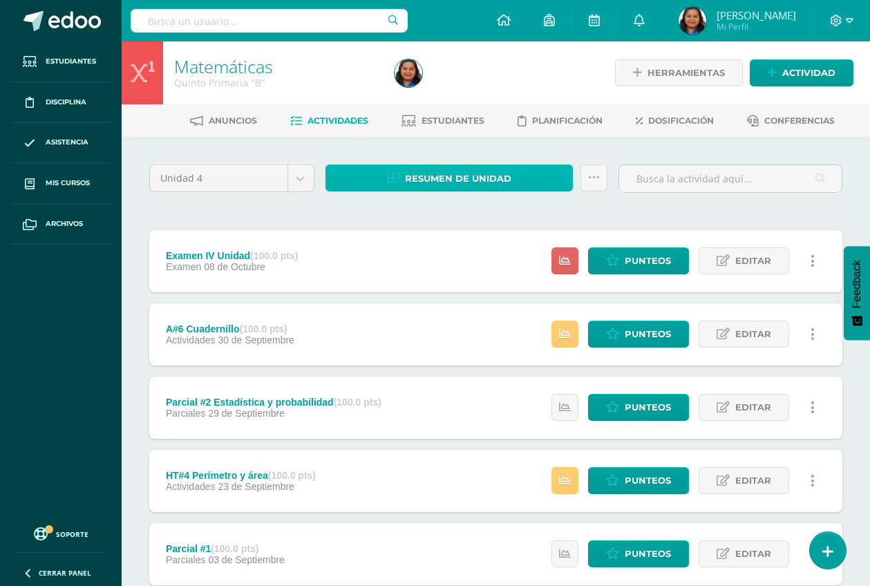
click at [448, 170] on span "Resumen de unidad" at bounding box center [458, 179] width 106 height 26
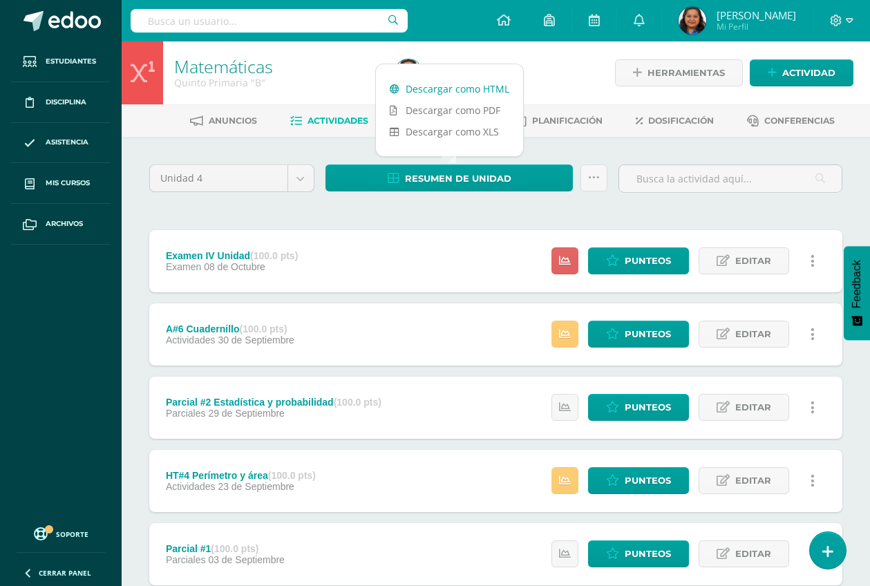
click at [443, 84] on link "Descargar como HTML" at bounding box center [449, 88] width 147 height 21
click at [421, 210] on div "Unidad 4 Unidad 1 Unidad 2 Unidad 3 Unidad 4 Resumen de unidad Subir actividade…" at bounding box center [496, 516] width 704 height 705
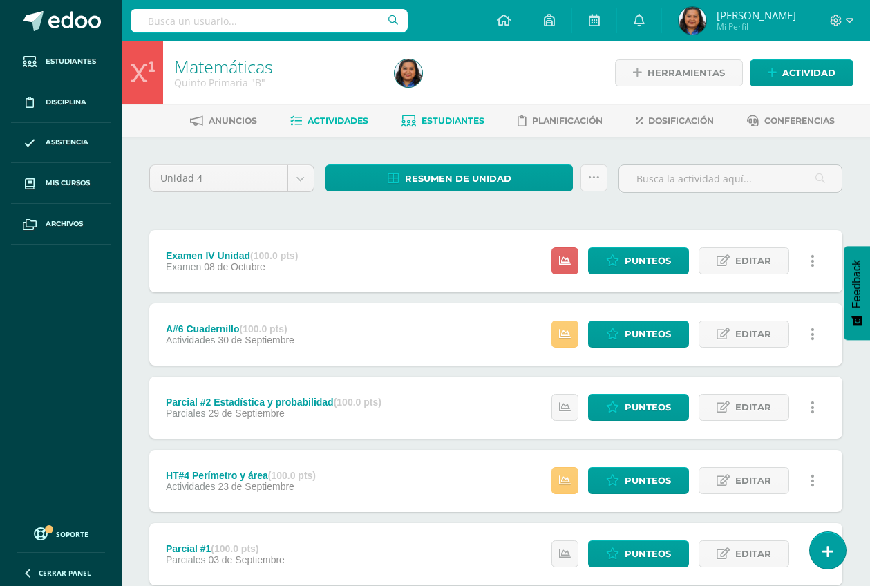
click at [462, 121] on span "Estudiantes" at bounding box center [453, 120] width 63 height 10
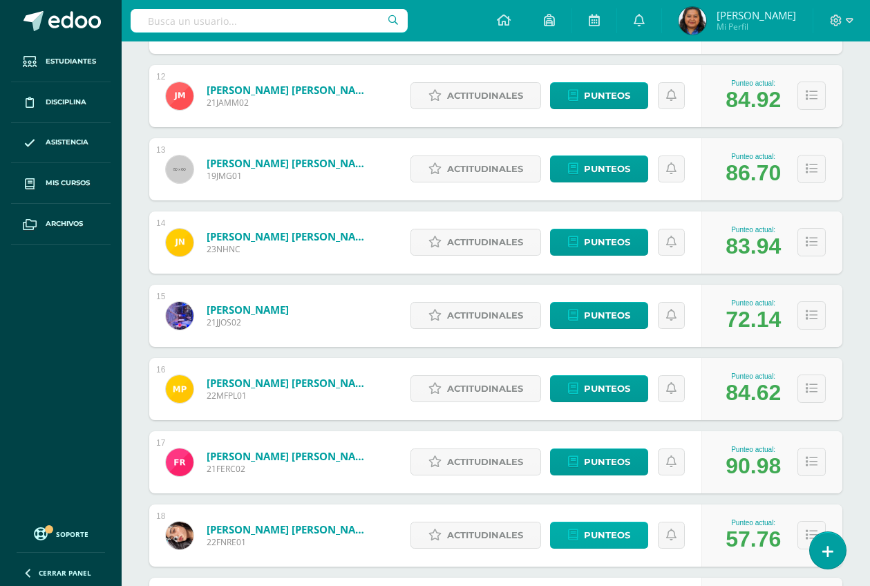
scroll to position [1128, 0]
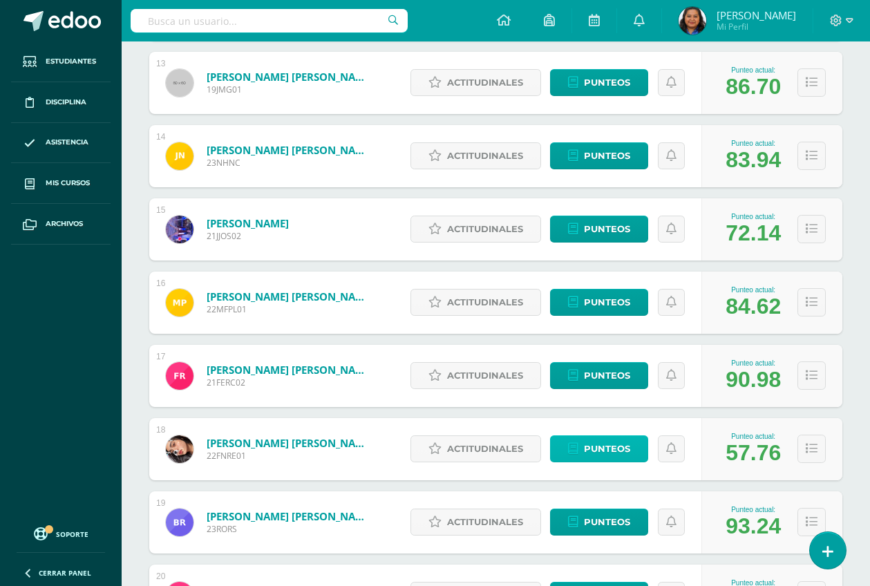
click at [590, 444] on span "Punteos" at bounding box center [607, 449] width 46 height 26
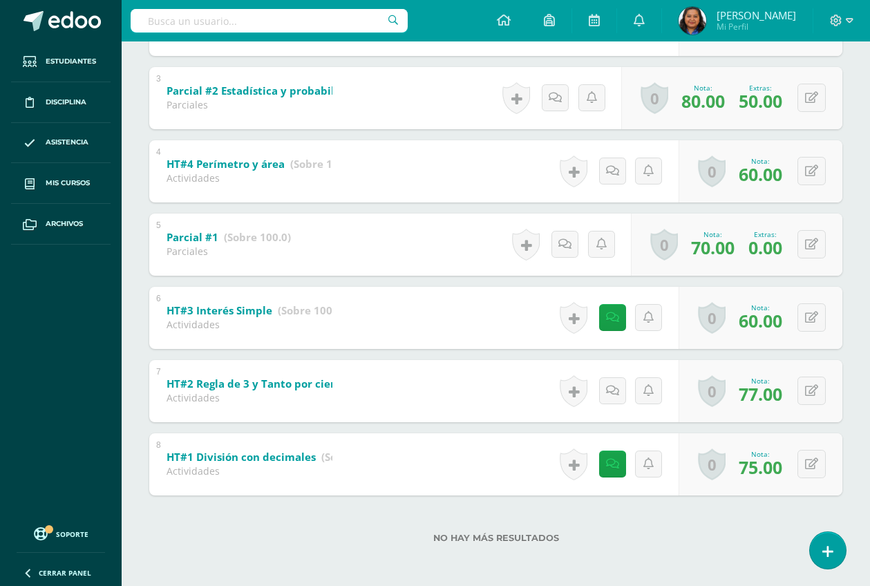
scroll to position [426, 0]
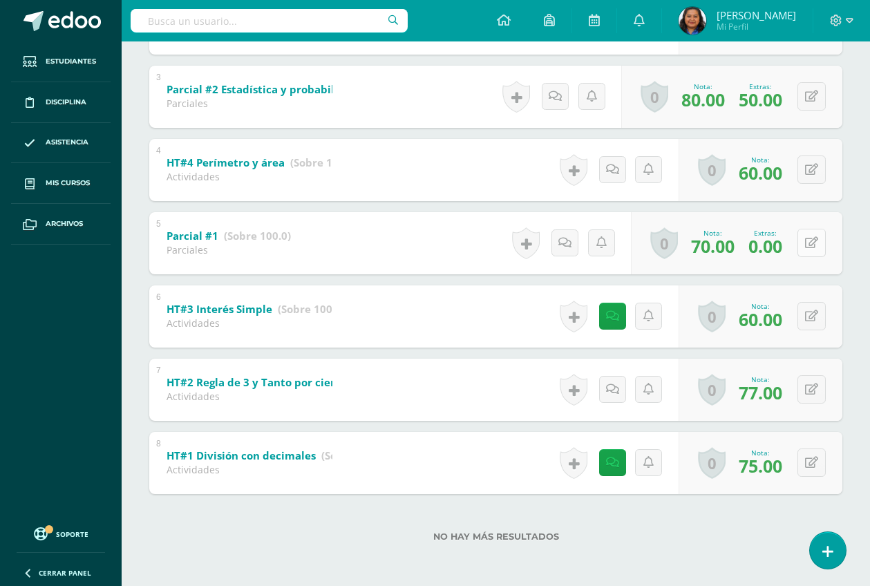
click at [813, 238] on button at bounding box center [811, 243] width 28 height 28
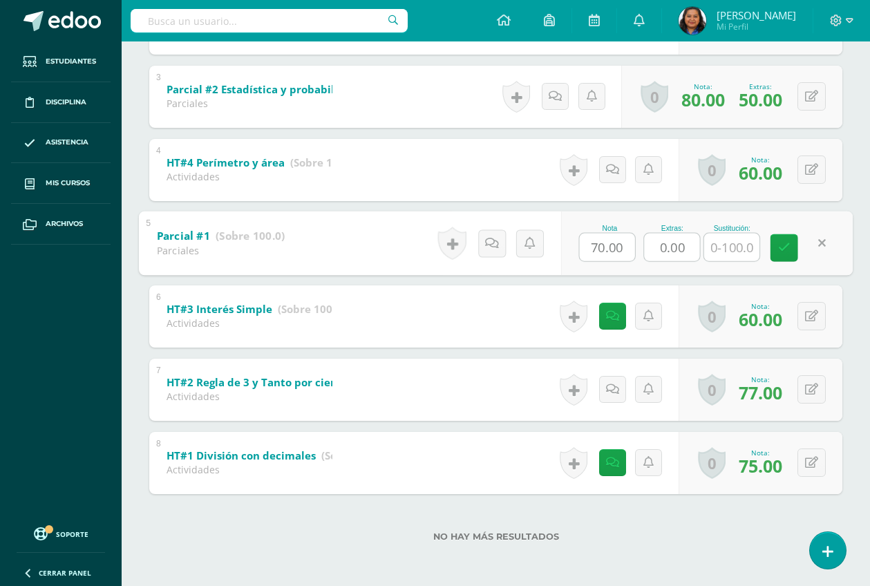
click at [684, 246] on input "0.00" at bounding box center [672, 247] width 55 height 28
type input "0"
type input "30"
click at [786, 247] on icon at bounding box center [784, 248] width 12 height 12
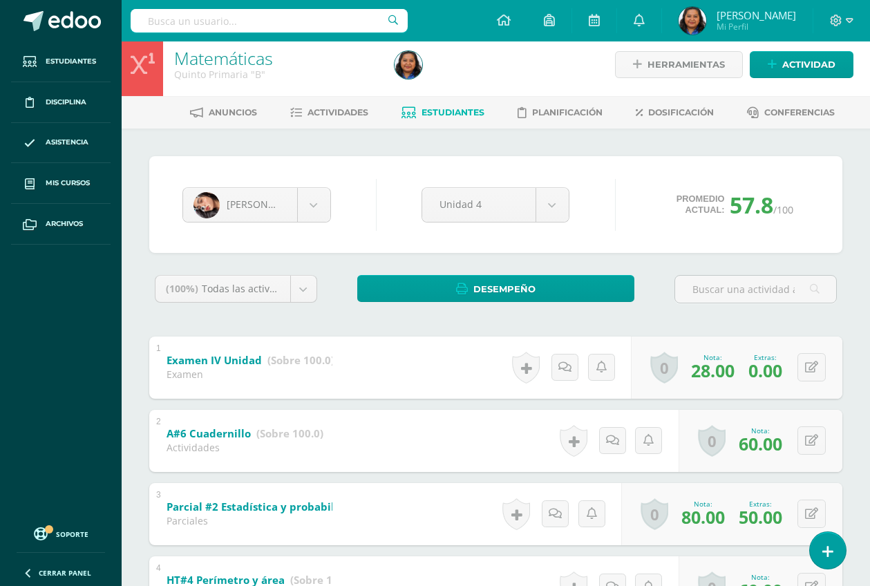
scroll to position [0, 0]
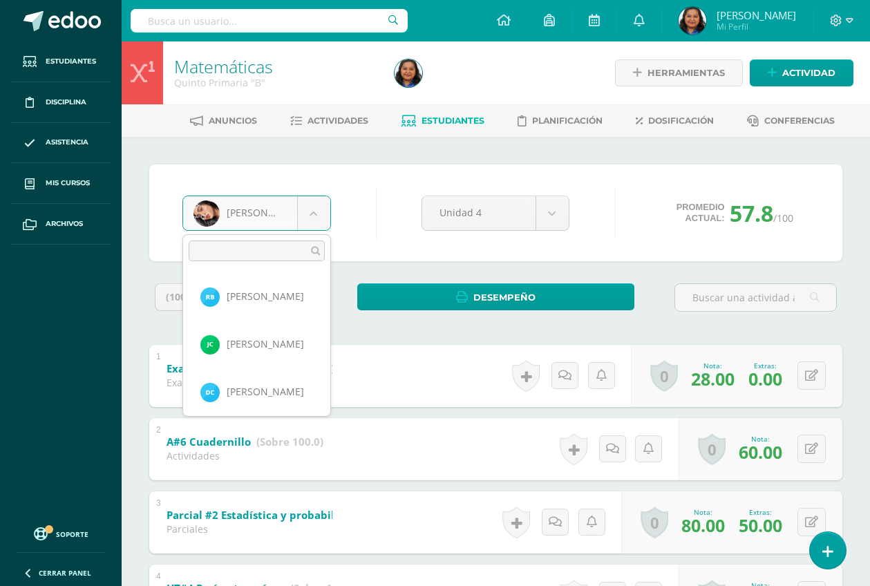
click at [312, 211] on body "Estudiantes Disciplina Asistencia Mis cursos Archivos Soporte Ayuda Reportar un…" at bounding box center [435, 506] width 870 height 1012
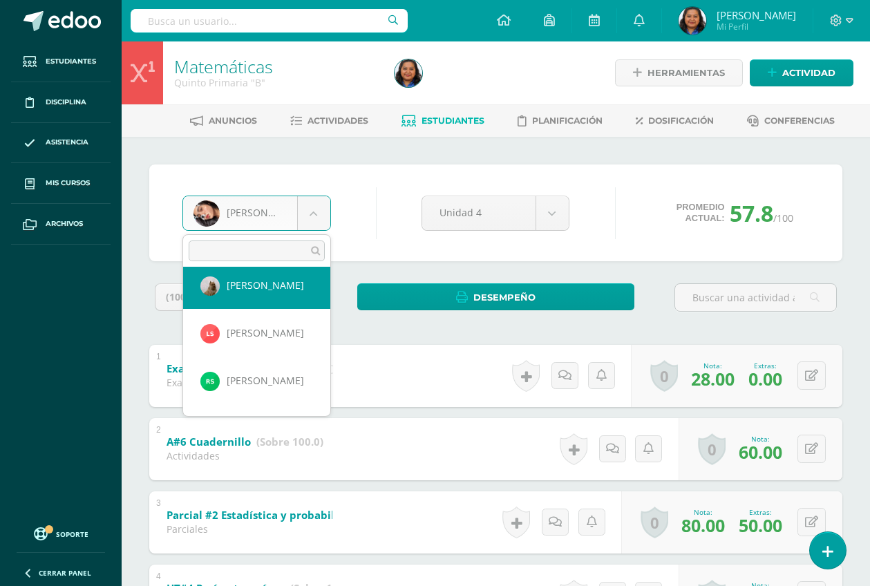
scroll to position [1055, 0]
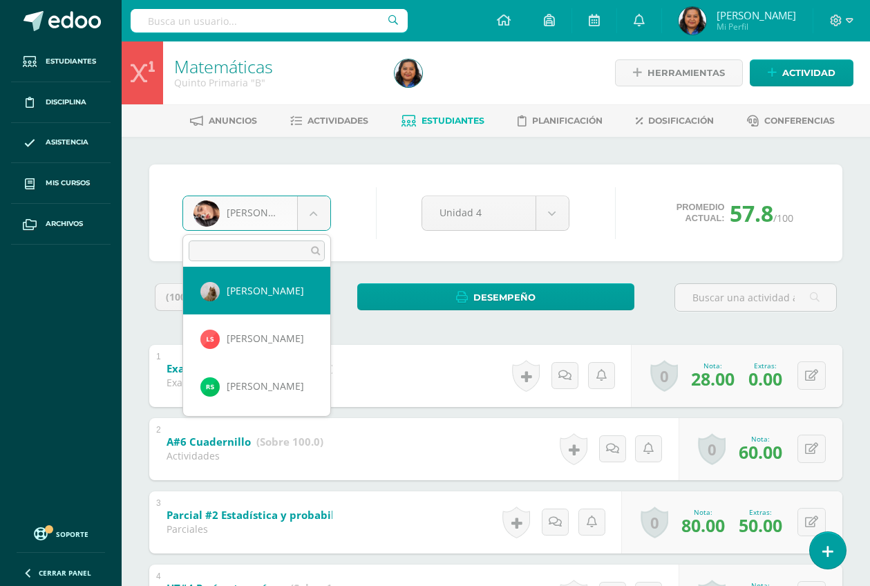
select select "2309"
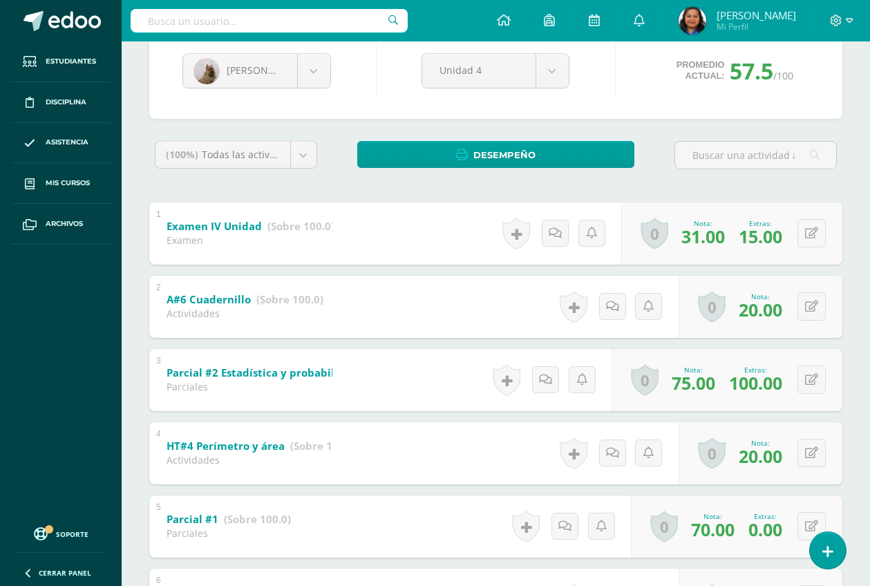
scroll to position [173, 0]
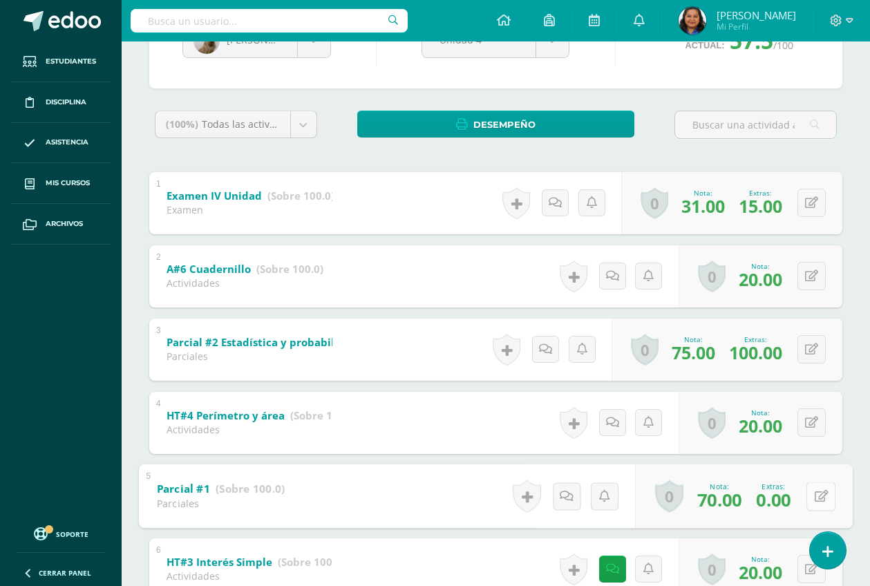
click at [813, 496] on button at bounding box center [820, 496] width 29 height 29
click at [689, 504] on input "0.00" at bounding box center [672, 500] width 55 height 28
type input "0"
type input "30"
click at [779, 500] on icon at bounding box center [784, 501] width 12 height 12
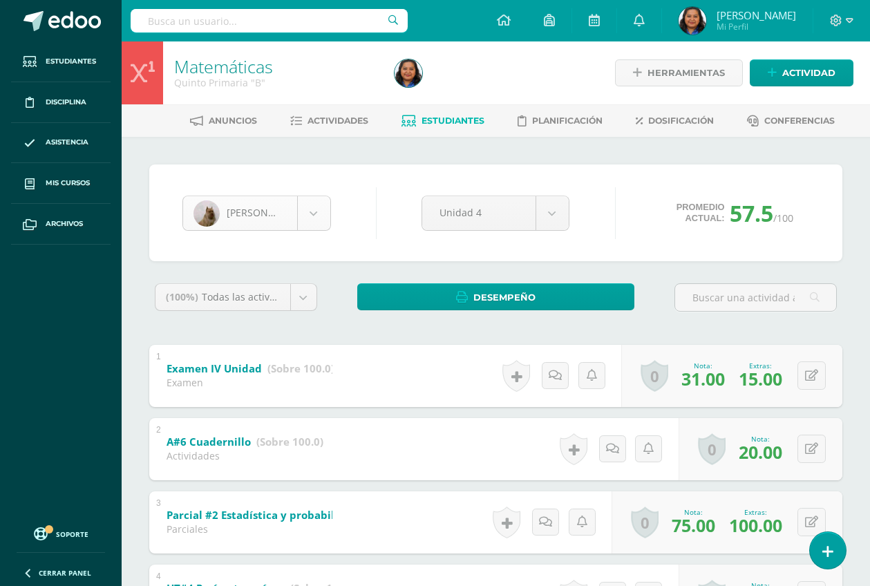
scroll to position [953, 0]
click at [308, 214] on body "Estudiantes Disciplina Asistencia Mis cursos Archivos Soporte Ayuda Reportar un…" at bounding box center [435, 506] width 870 height 1012
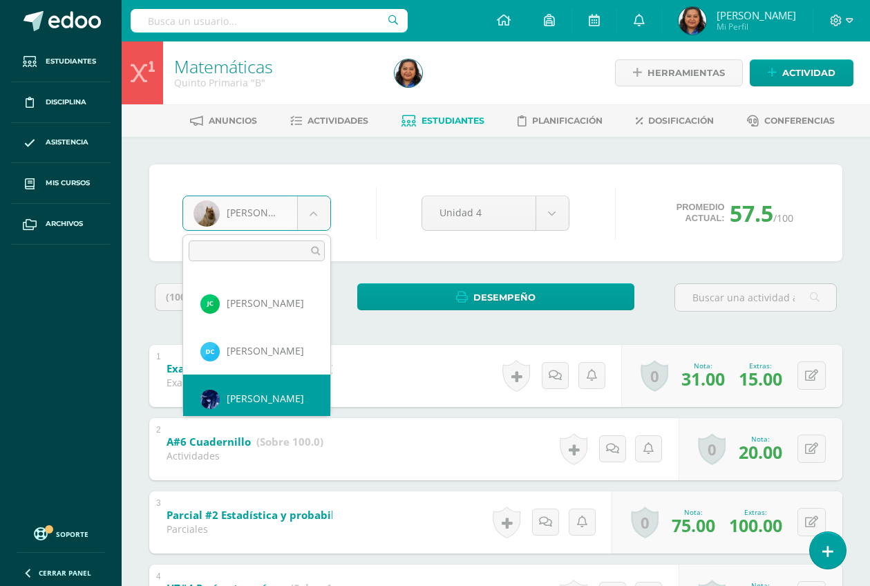
scroll to position [47, 0]
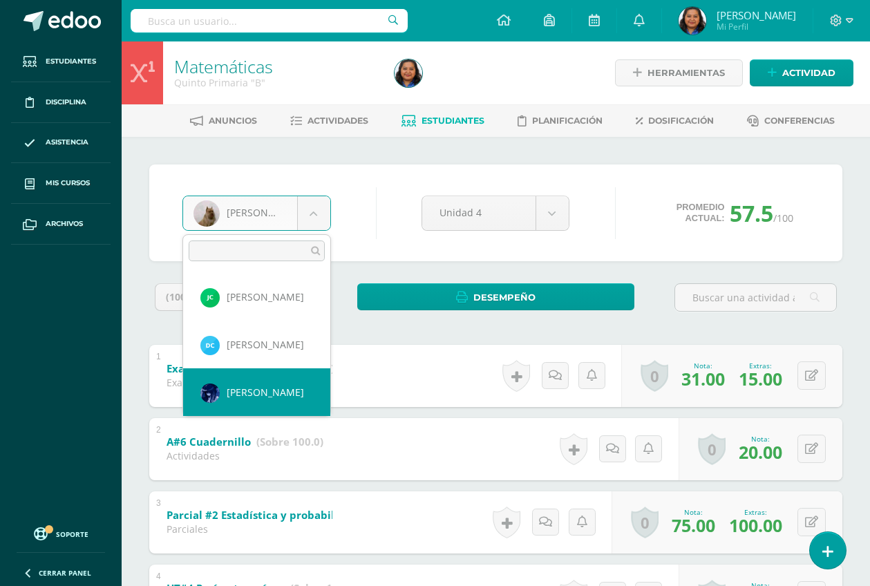
select select "2754"
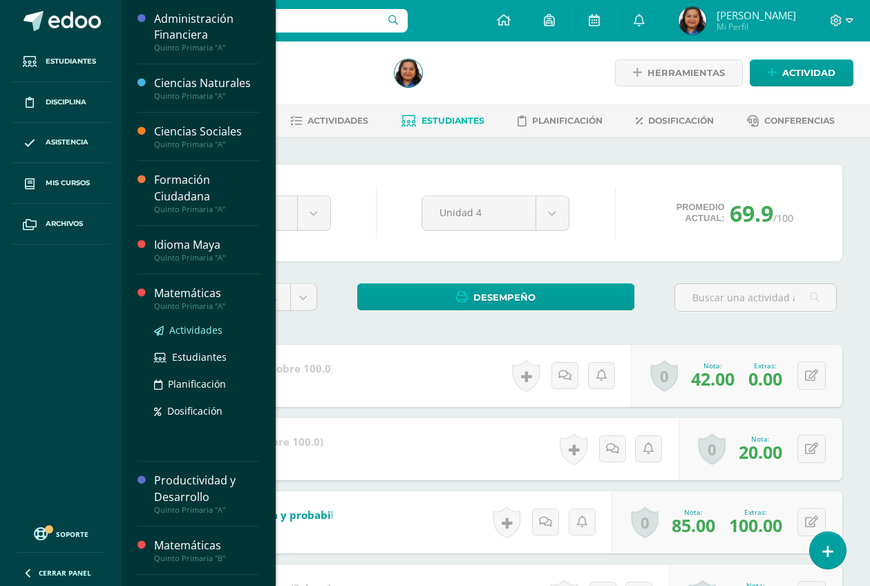
click at [196, 331] on span "Actividades" at bounding box center [195, 329] width 53 height 13
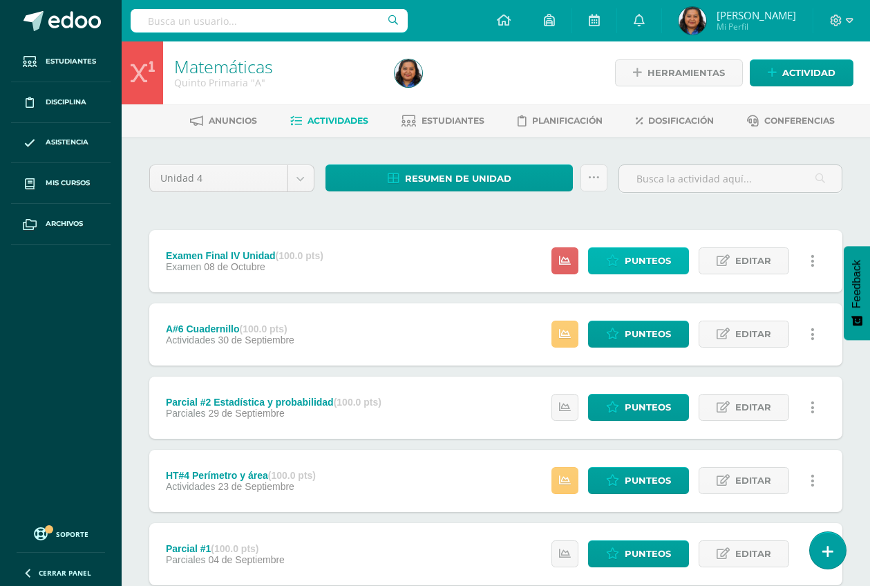
click at [643, 261] on span "Punteos" at bounding box center [648, 261] width 46 height 26
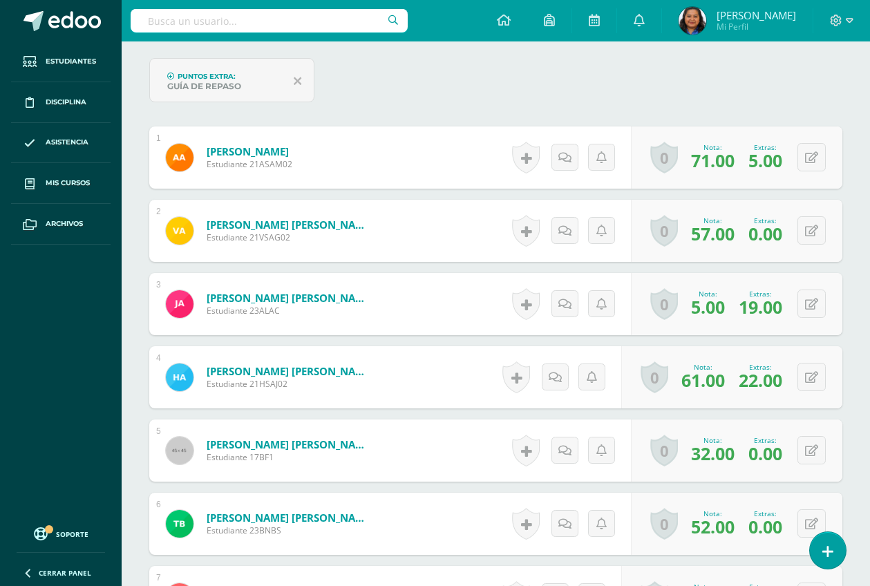
scroll to position [423, 0]
click at [580, 82] on div "Puntos Extra: Guía de Repaso" at bounding box center [496, 84] width 704 height 55
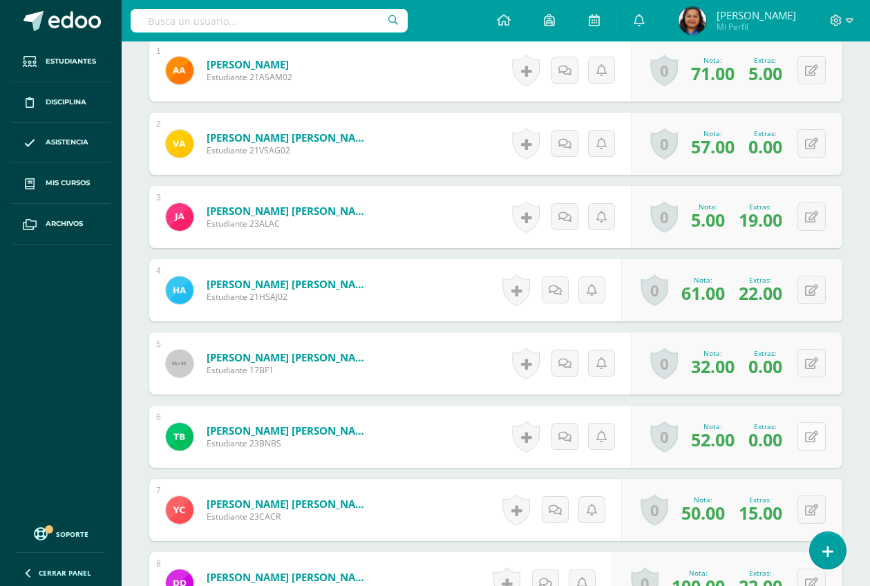
click at [810, 435] on button at bounding box center [811, 436] width 28 height 28
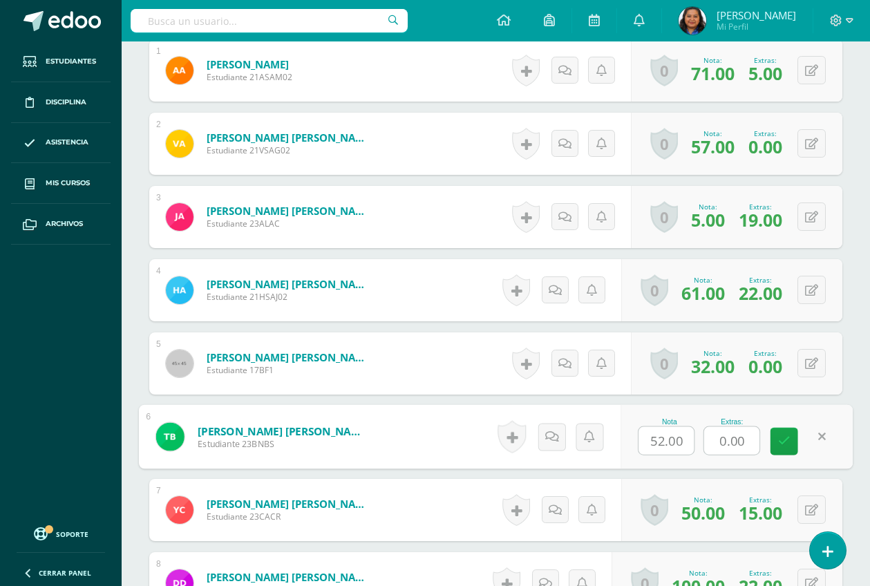
click at [755, 442] on input "0.00" at bounding box center [731, 441] width 55 height 28
type input "0"
type input "5"
click at [786, 446] on icon at bounding box center [784, 441] width 12 height 12
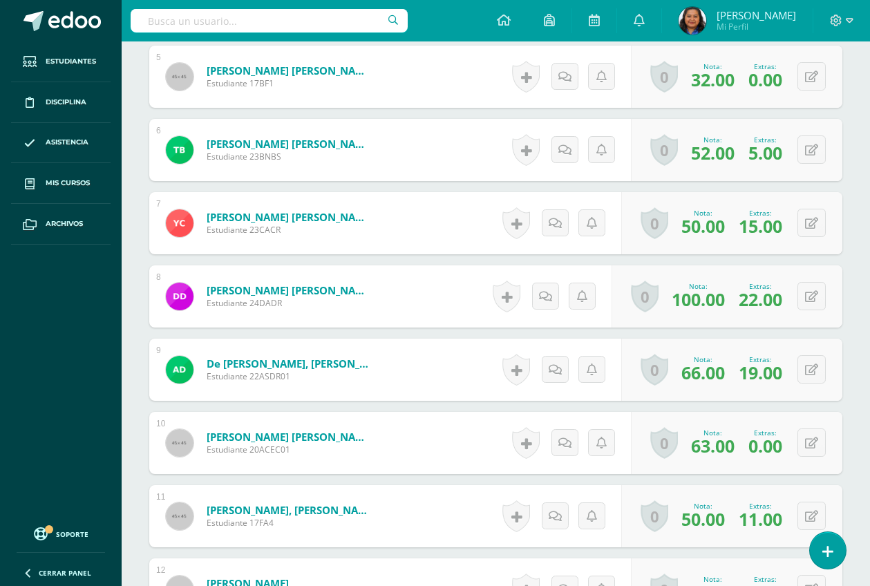
scroll to position [766, 0]
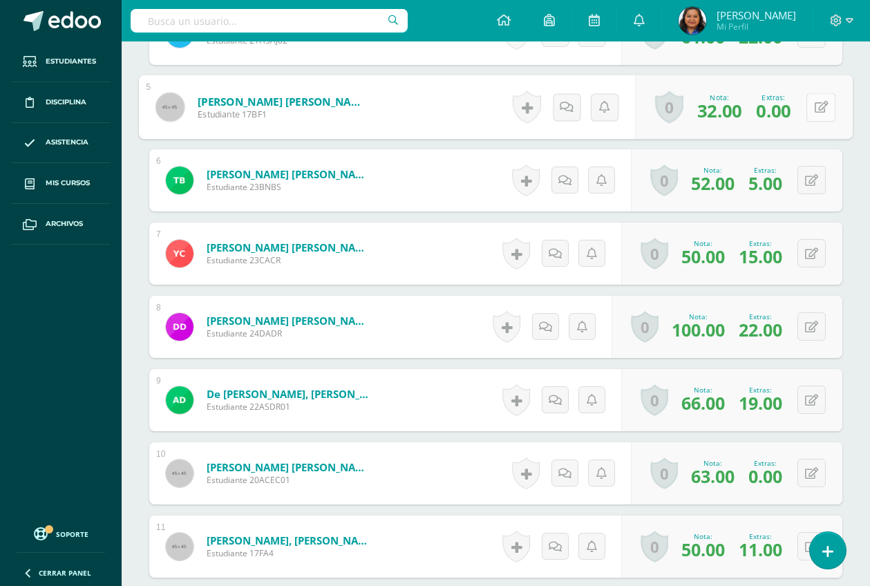
click at [815, 102] on icon at bounding box center [822, 107] width 14 height 12
click at [748, 113] on input "0.00" at bounding box center [731, 111] width 55 height 28
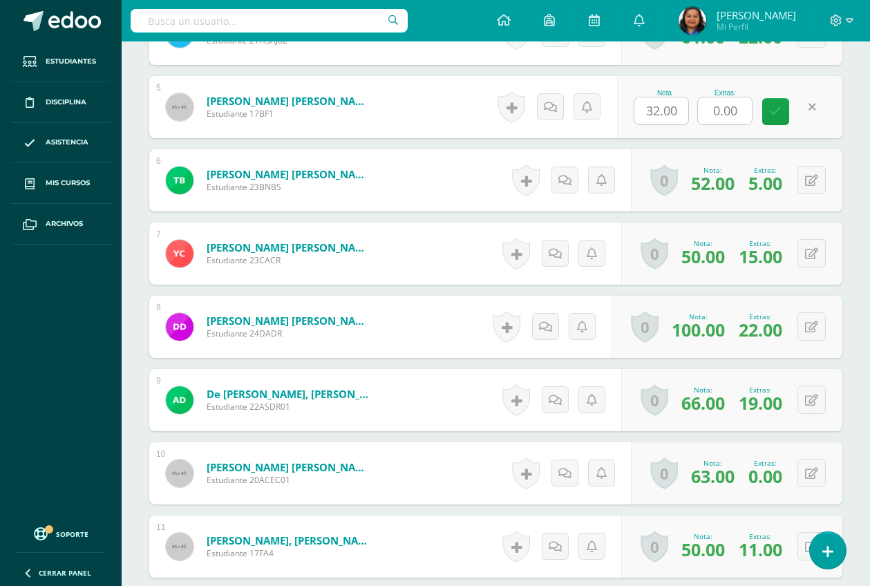
click at [740, 111] on input "0.00" at bounding box center [725, 110] width 54 height 27
type input "0"
type input "22"
click at [781, 115] on icon at bounding box center [784, 112] width 12 height 12
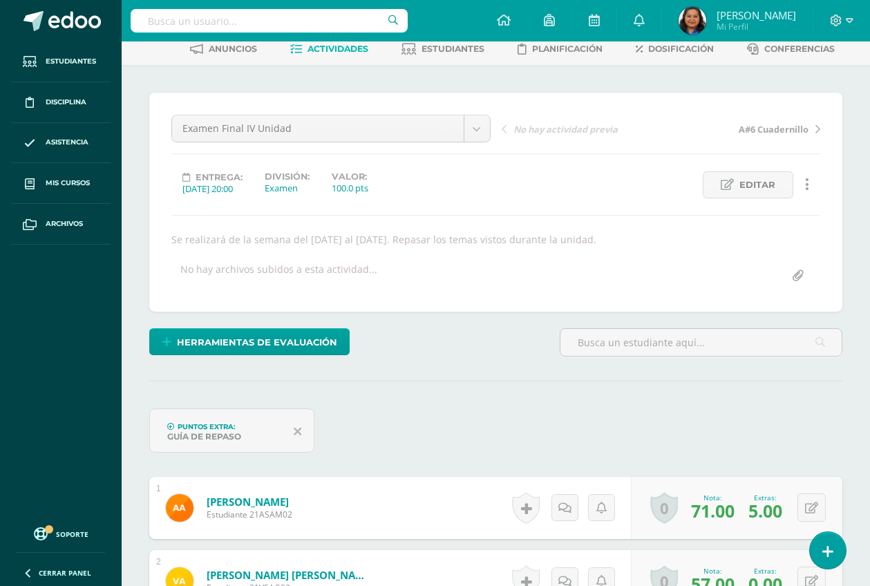
scroll to position [0, 0]
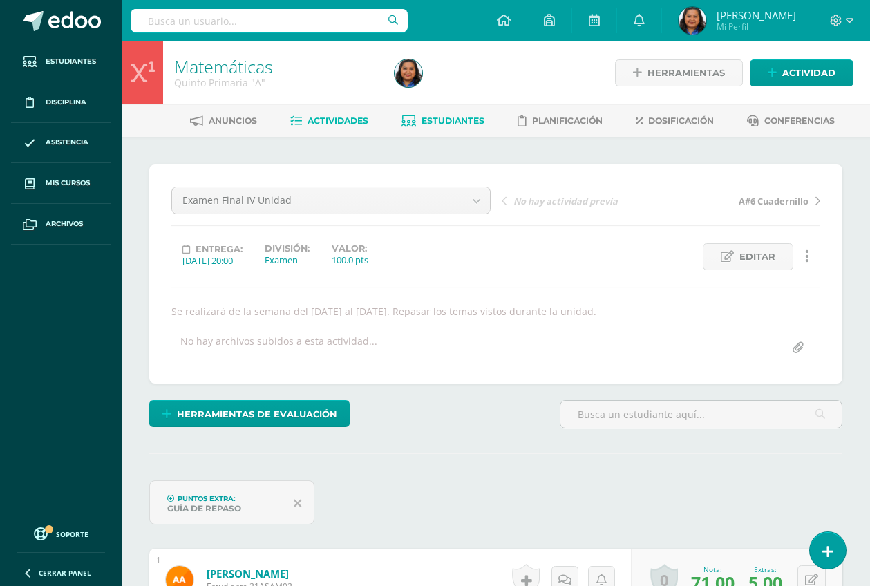
click at [464, 116] on span "Estudiantes" at bounding box center [453, 120] width 63 height 10
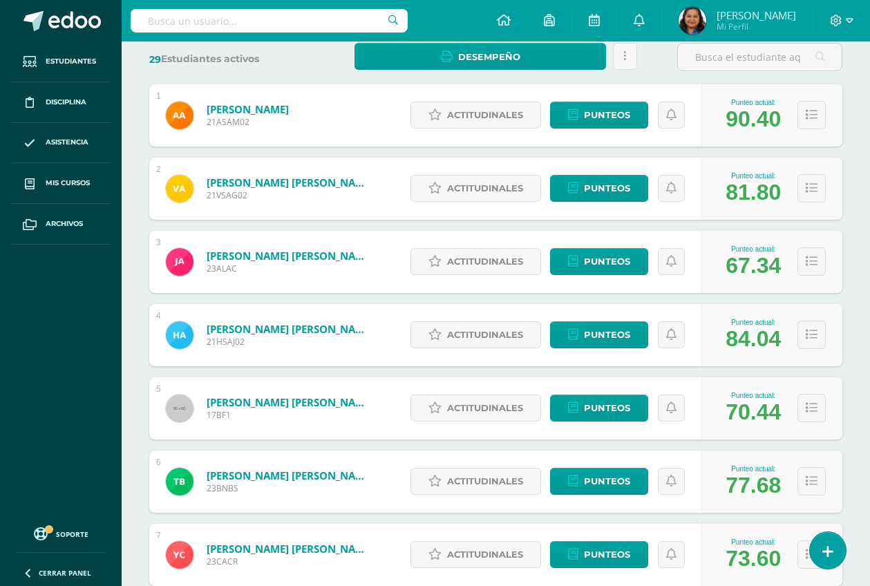
scroll to position [259, 0]
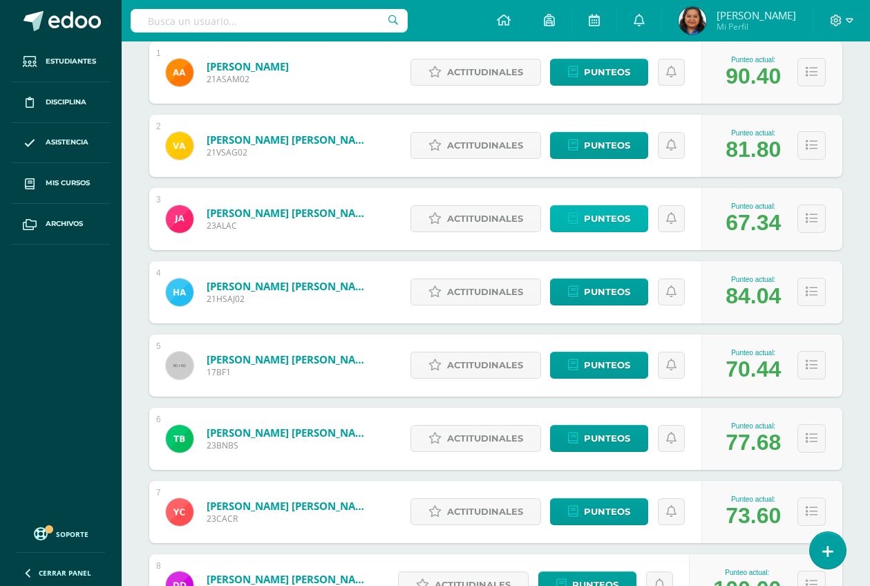
click at [613, 220] on span "Punteos" at bounding box center [607, 219] width 46 height 26
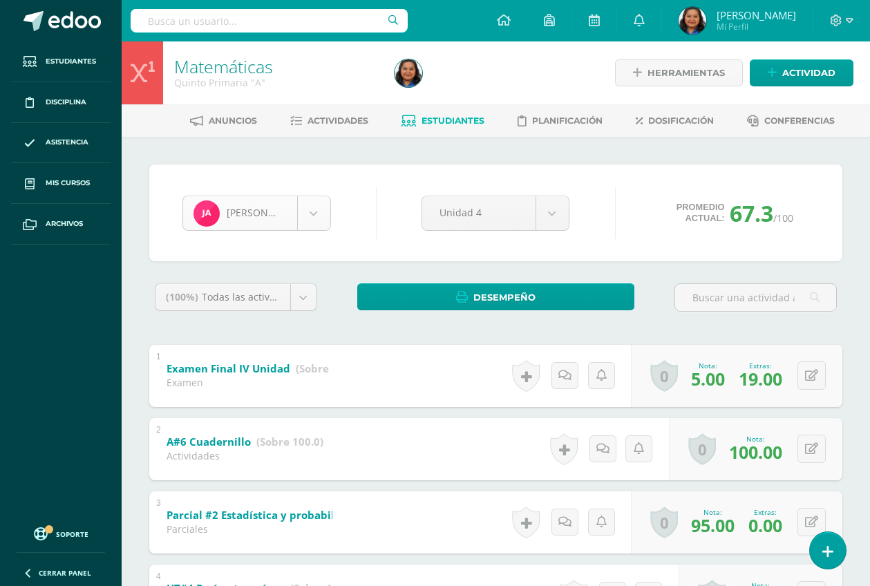
click at [317, 218] on body "Estudiantes Disciplina Asistencia Mis cursos Archivos Soporte Ayuda Reportar un…" at bounding box center [435, 506] width 870 height 1012
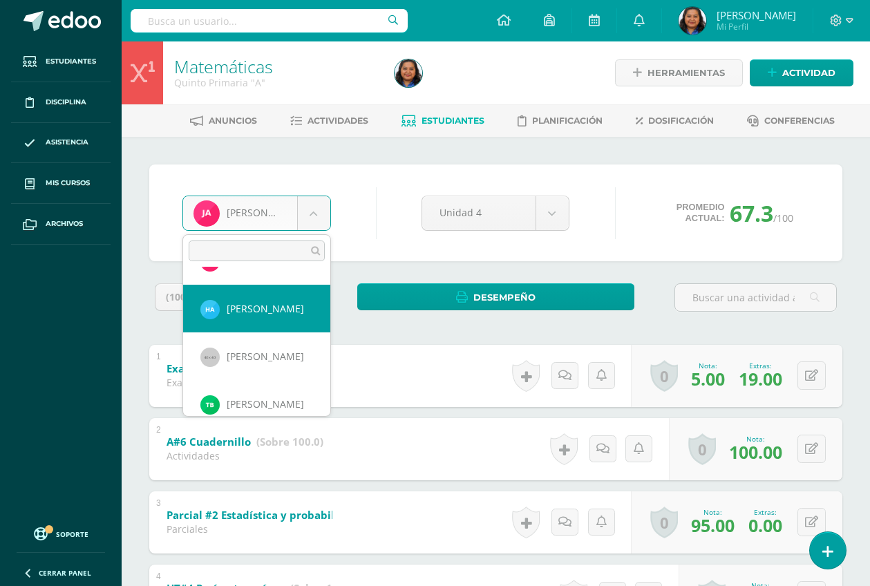
scroll to position [173, 0]
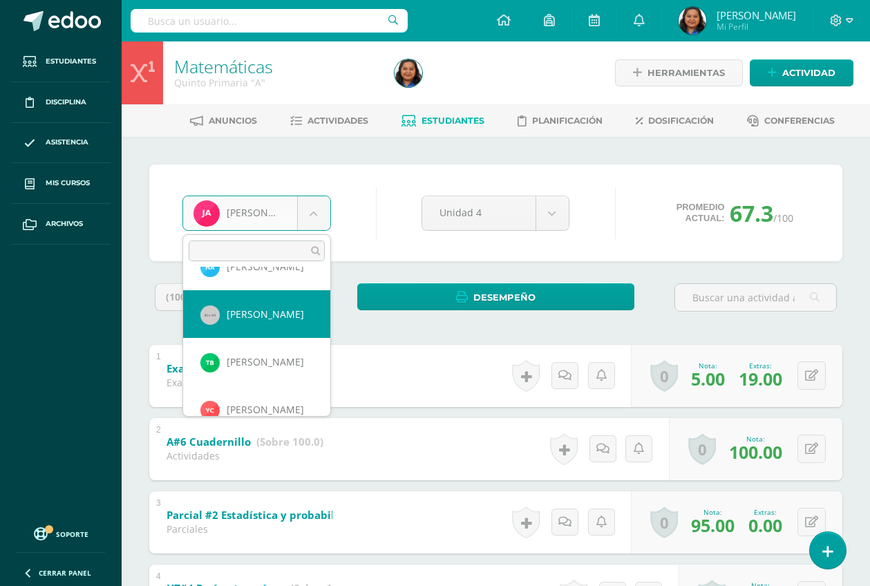
select select "831"
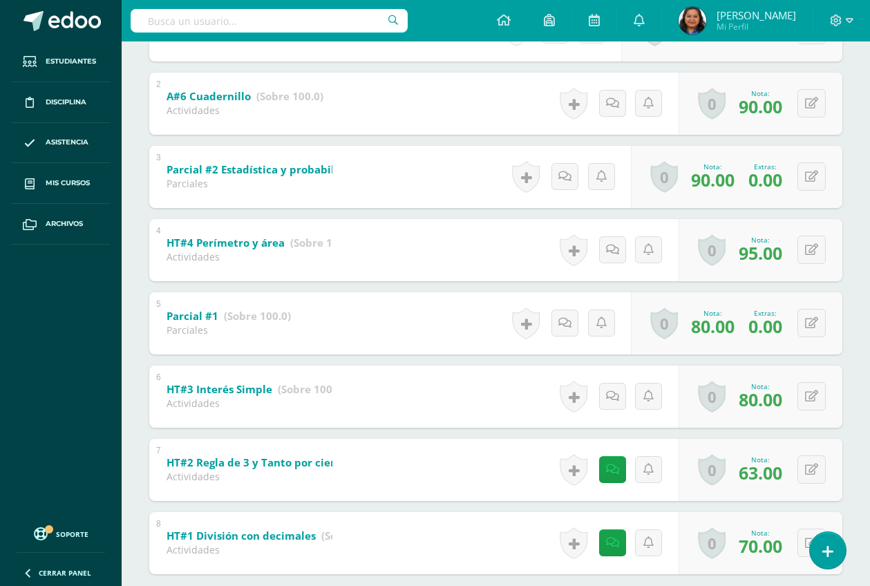
scroll to position [426, 0]
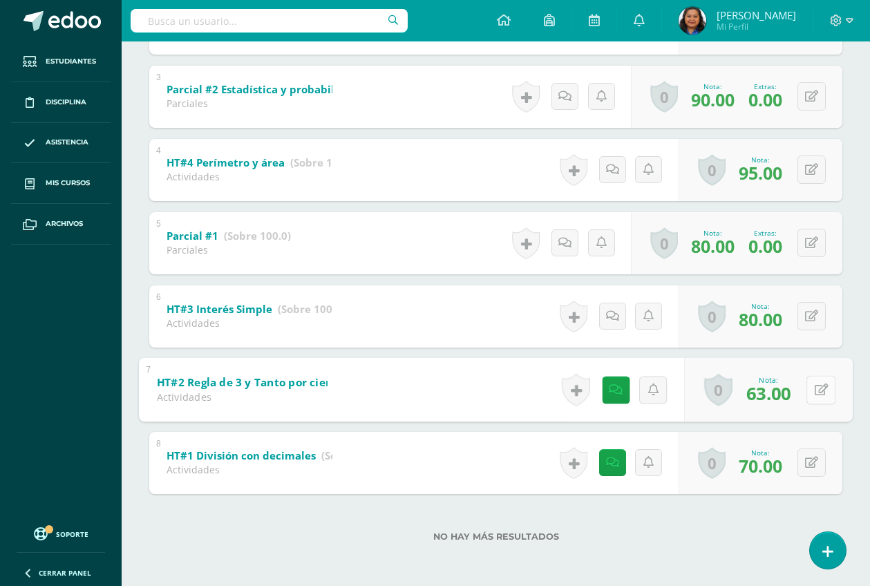
click at [813, 393] on button at bounding box center [820, 389] width 29 height 29
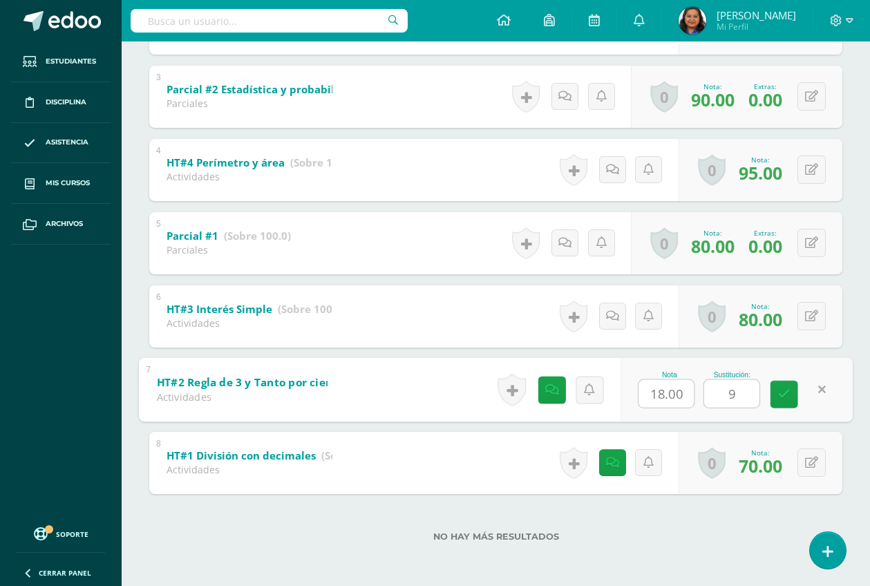
type input "90"
click at [788, 395] on icon at bounding box center [784, 394] width 12 height 12
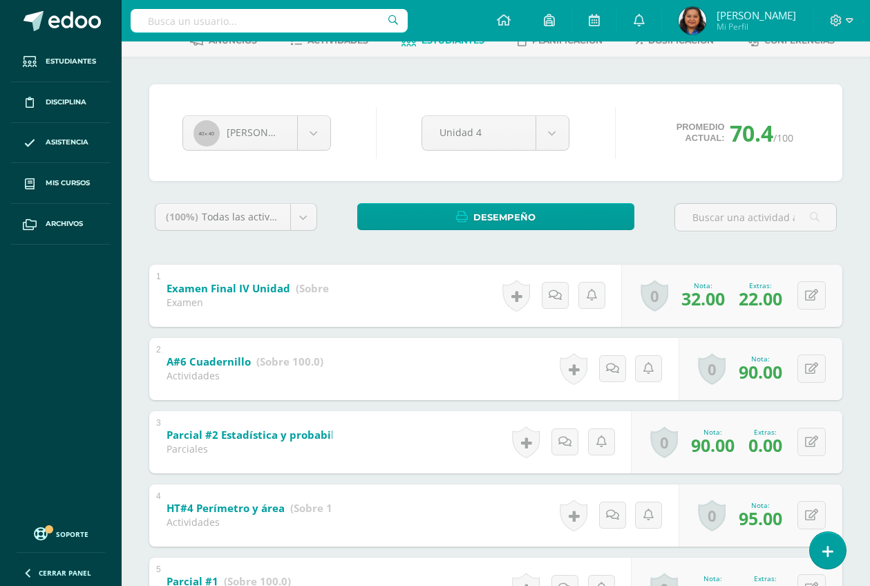
scroll to position [0, 0]
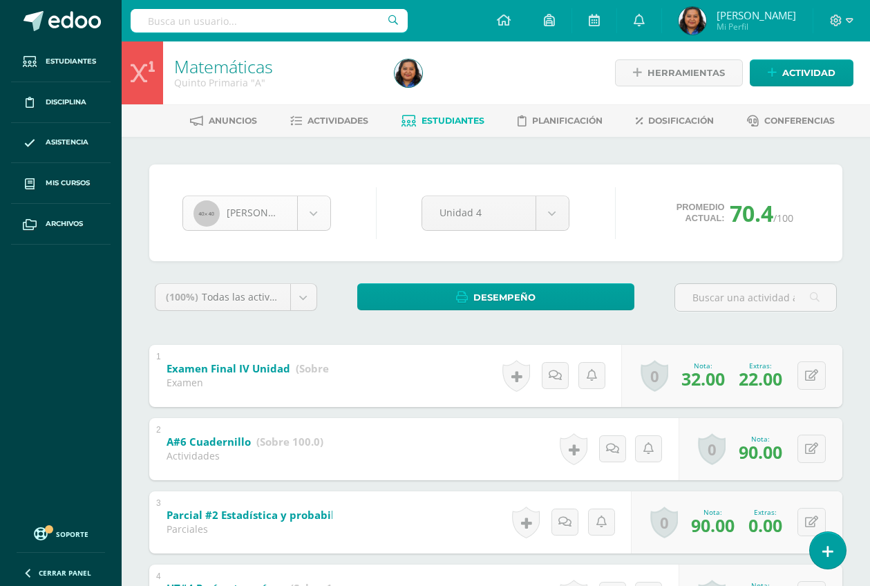
click at [312, 220] on body "Estudiantes Disciplina Asistencia Mis cursos Archivos Soporte Ayuda Reportar un…" at bounding box center [435, 506] width 870 height 1012
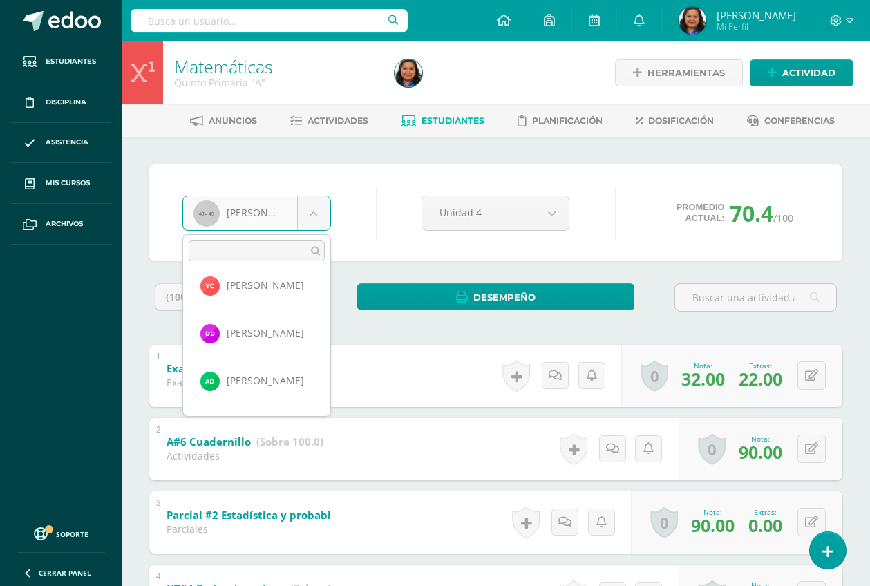
scroll to position [267, 0]
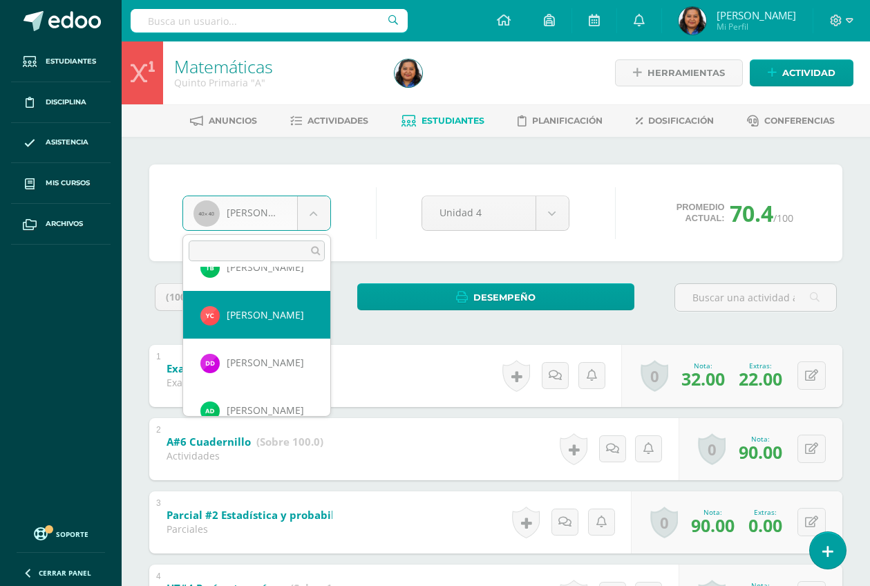
select select "2327"
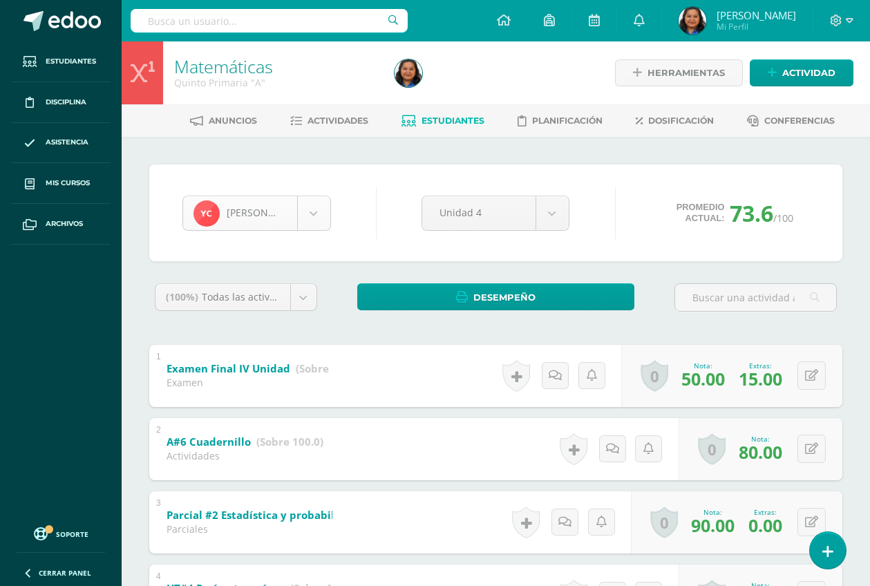
click at [312, 207] on body "Estudiantes Disciplina Asistencia Mis cursos Archivos Soporte Ayuda Reportar un…" at bounding box center [435, 506] width 870 height 1012
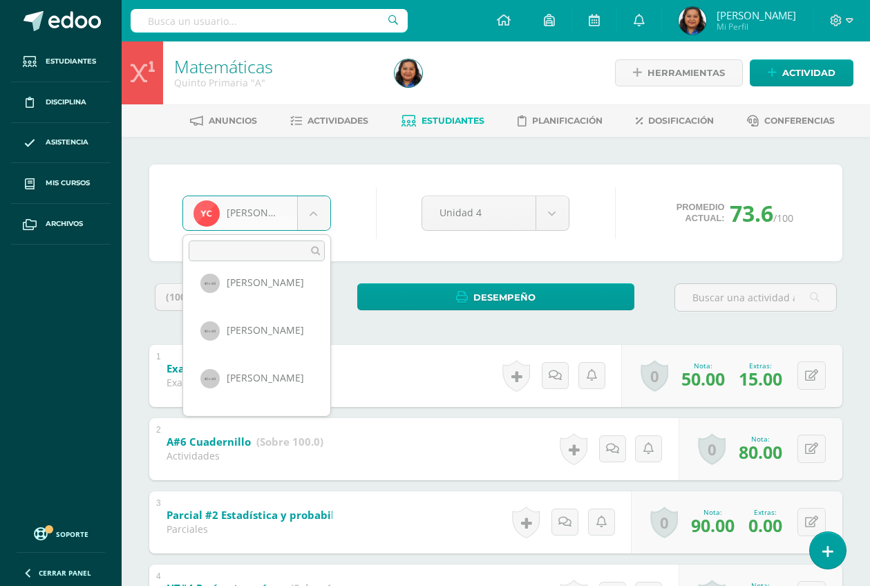
scroll to position [1140, 0]
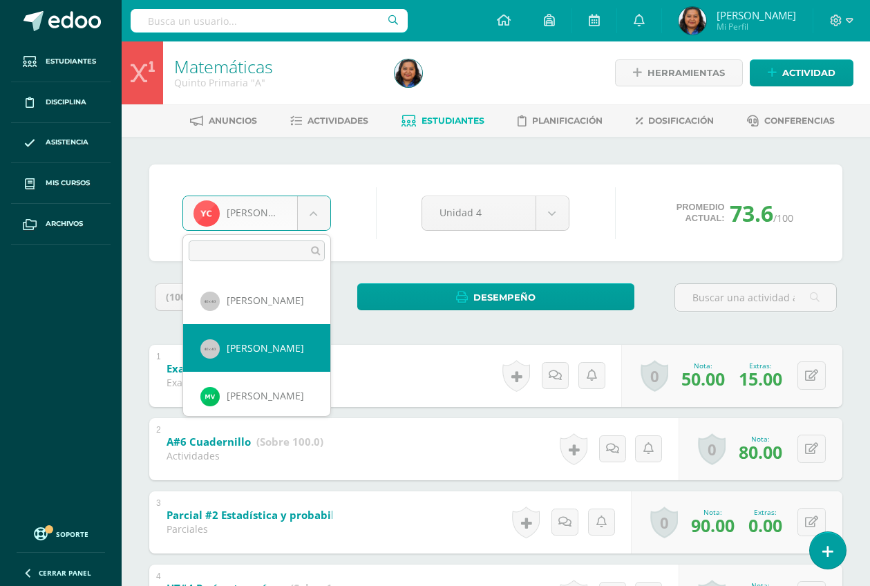
select select "851"
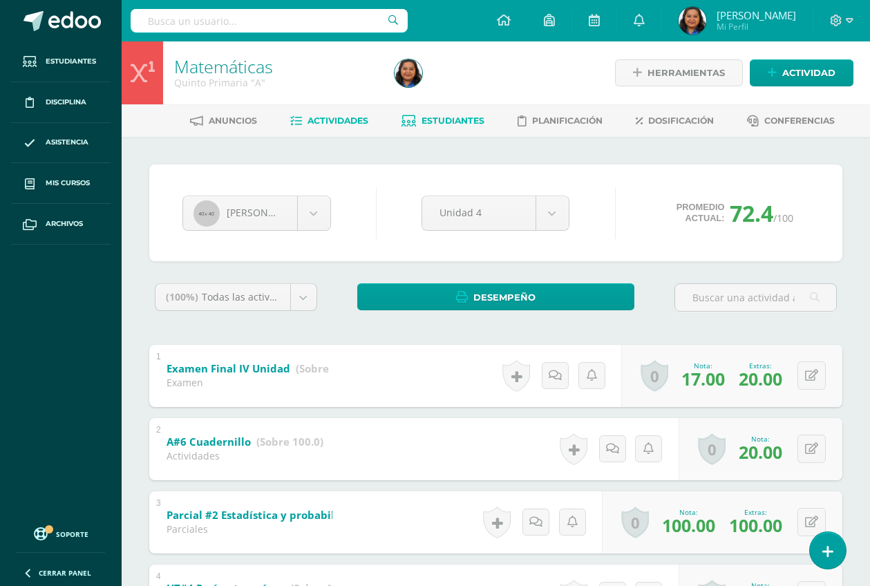
click at [345, 119] on span "Actividades" at bounding box center [338, 120] width 61 height 10
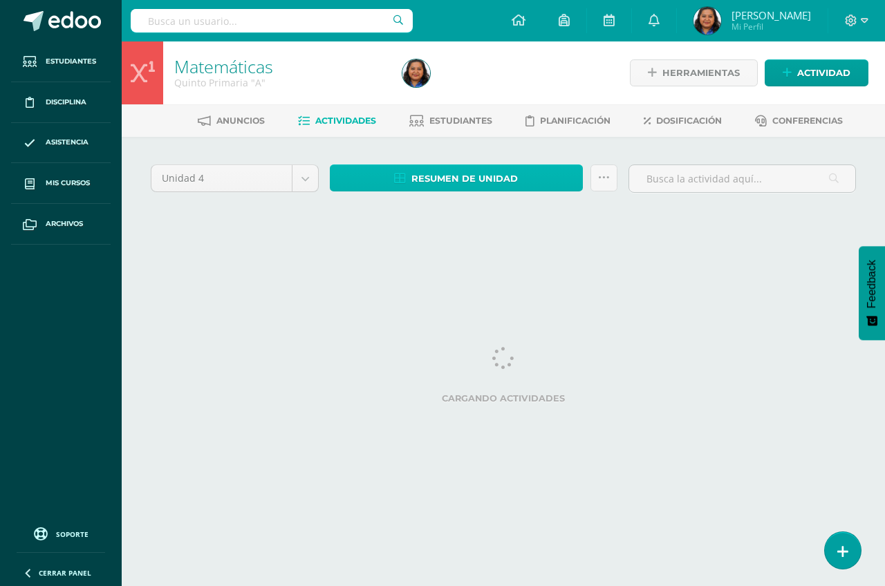
click at [472, 183] on span "Resumen de unidad" at bounding box center [464, 179] width 106 height 26
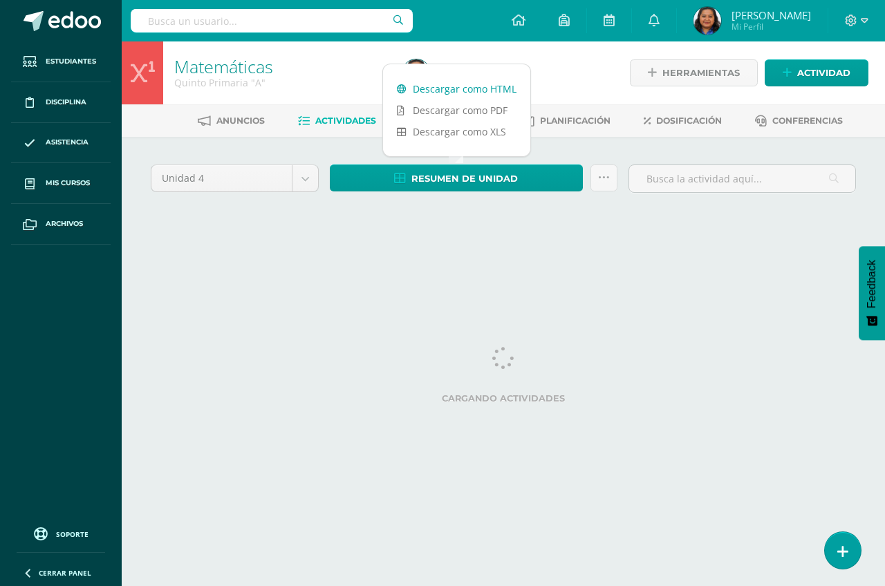
click at [466, 93] on link "Descargar como HTML" at bounding box center [456, 88] width 147 height 21
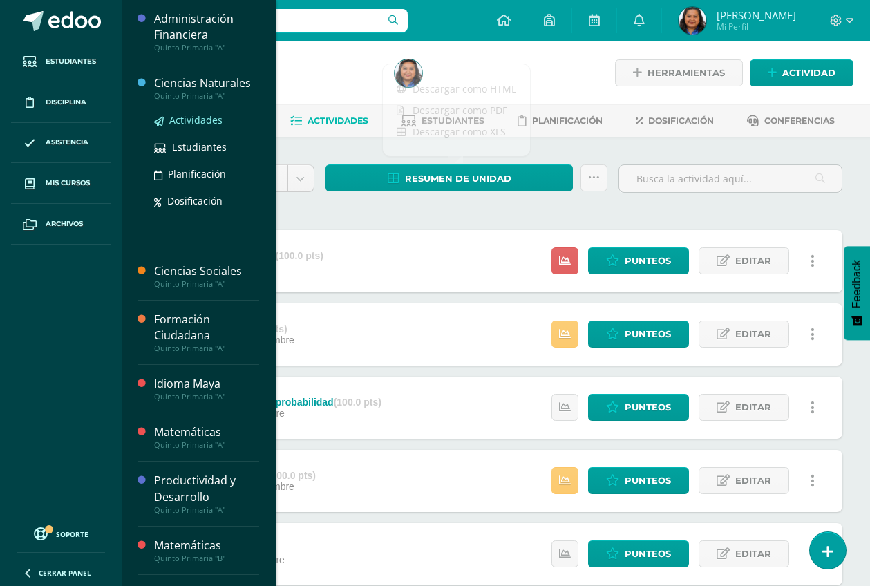
click at [202, 120] on span "Actividades" at bounding box center [195, 119] width 53 height 13
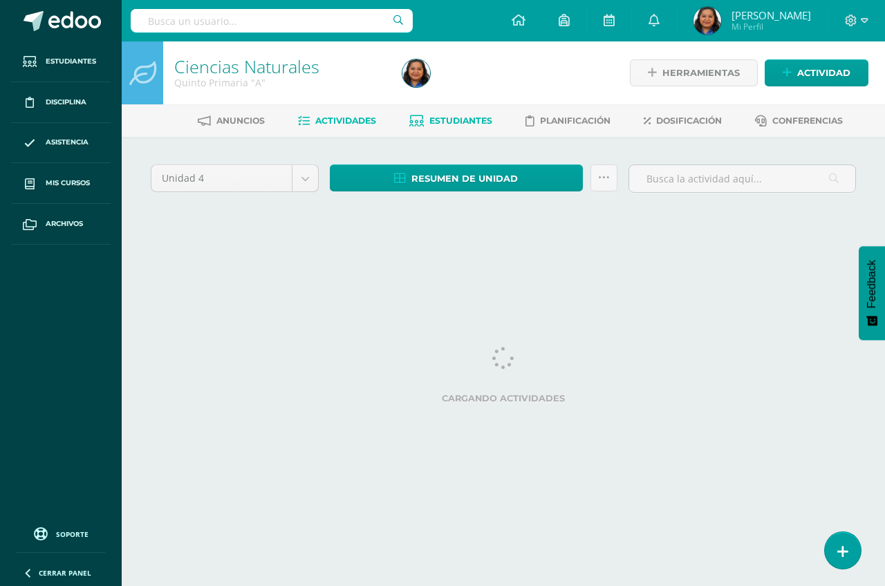
click at [460, 120] on span "Estudiantes" at bounding box center [460, 120] width 63 height 10
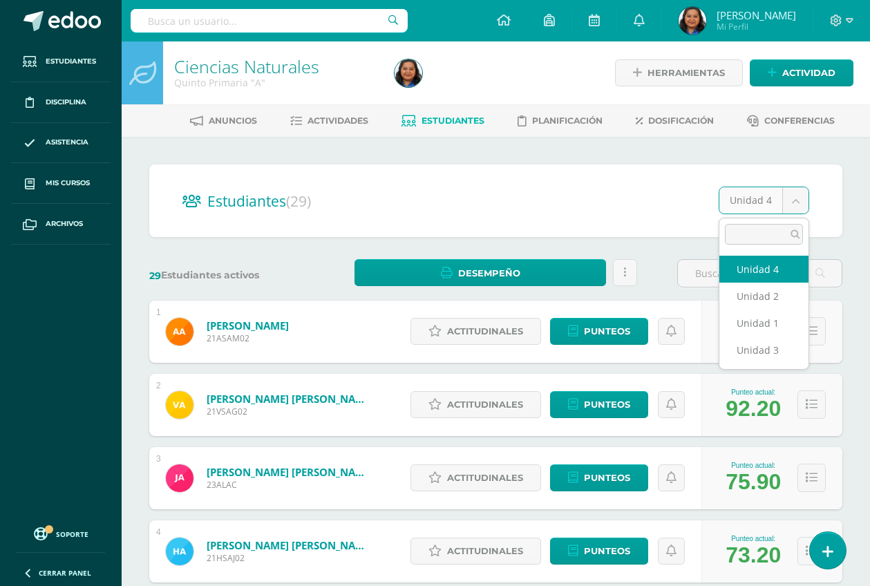
click at [799, 198] on body "Estudiantes Disciplina Asistencia Mis cursos Archivos Soporte Ayuda Reportar un…" at bounding box center [435, 554] width 870 height 1109
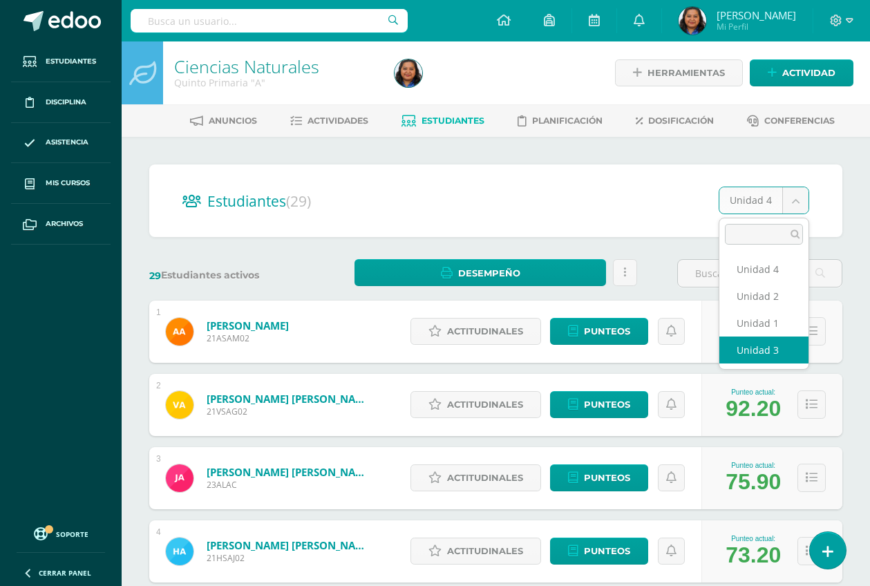
select select "/dashboard/teacher/section/4504/students/?unit=167705"
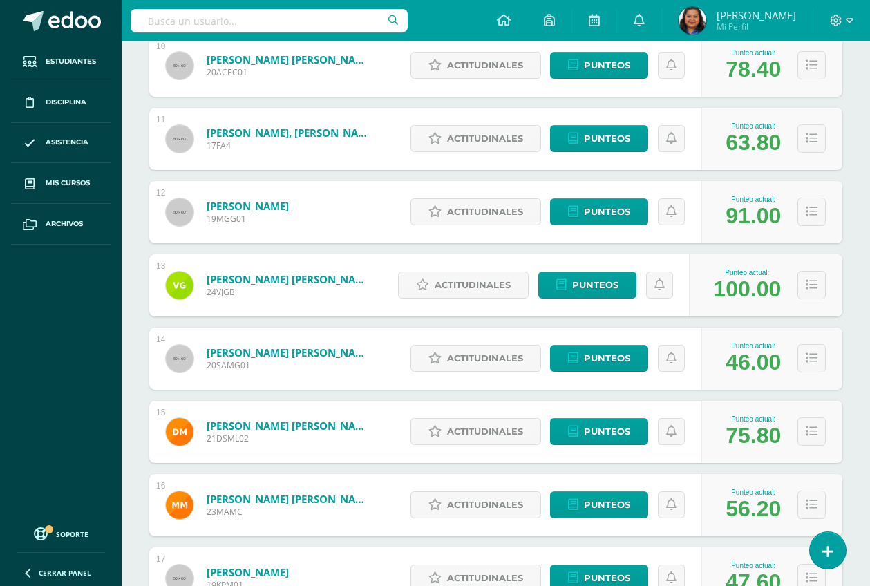
scroll to position [955, 0]
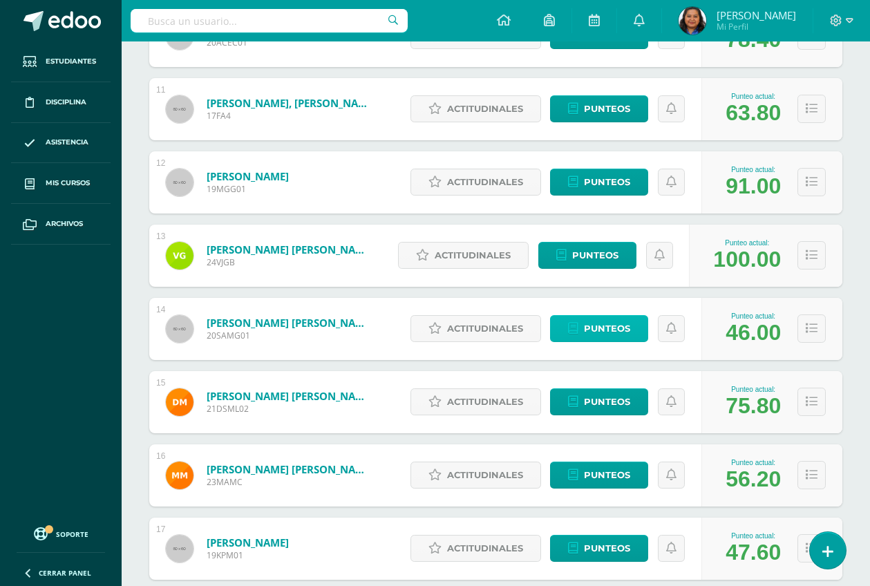
click at [612, 334] on span "Punteos" at bounding box center [607, 329] width 46 height 26
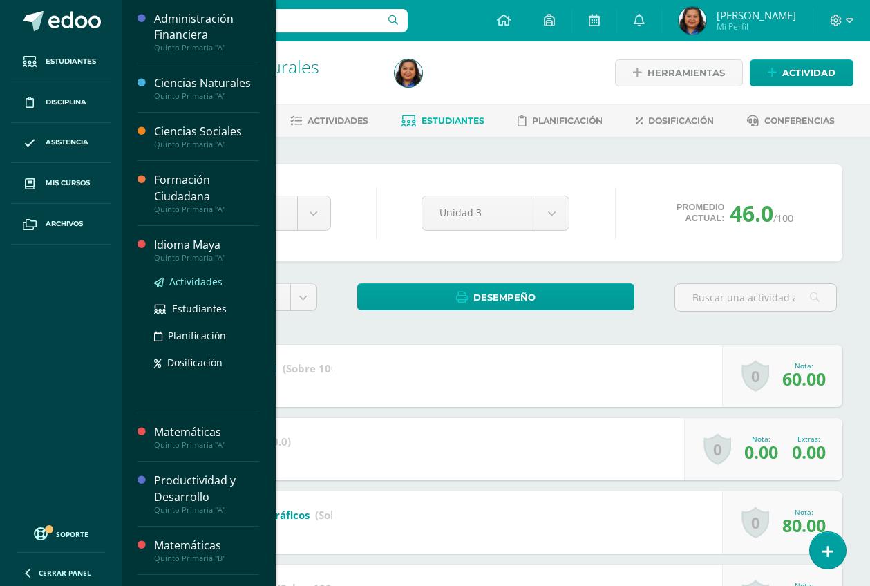
click at [189, 280] on span "Actividades" at bounding box center [195, 281] width 53 height 13
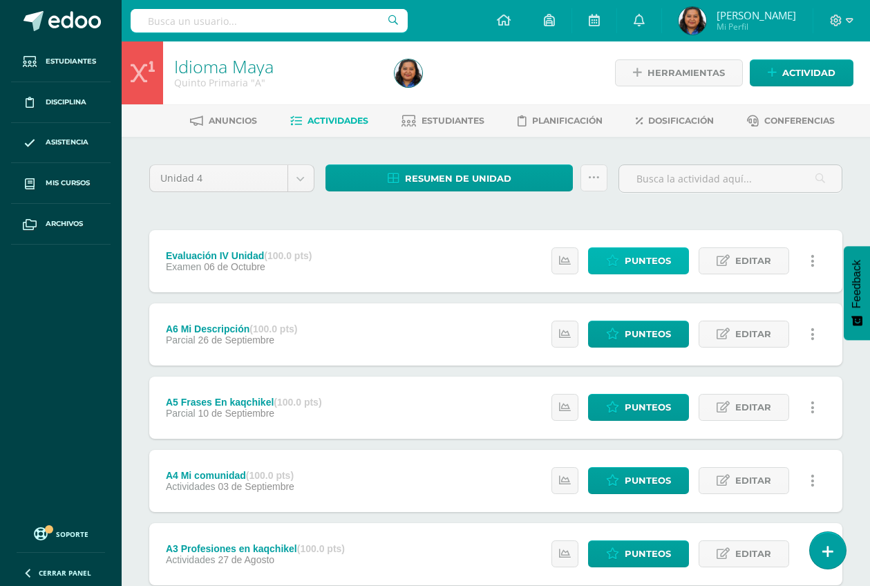
click at [636, 256] on span "Punteos" at bounding box center [648, 261] width 46 height 26
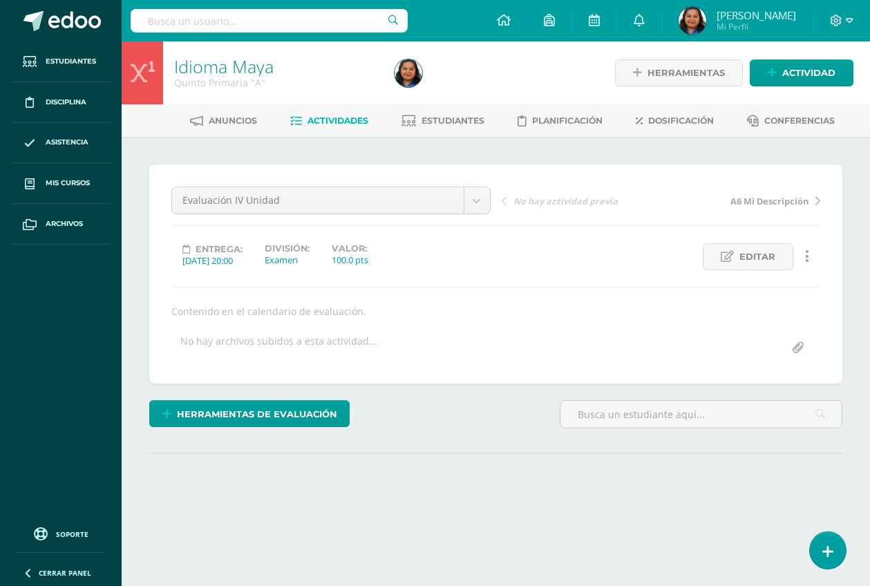
click at [328, 119] on span "Actividades" at bounding box center [338, 120] width 61 height 10
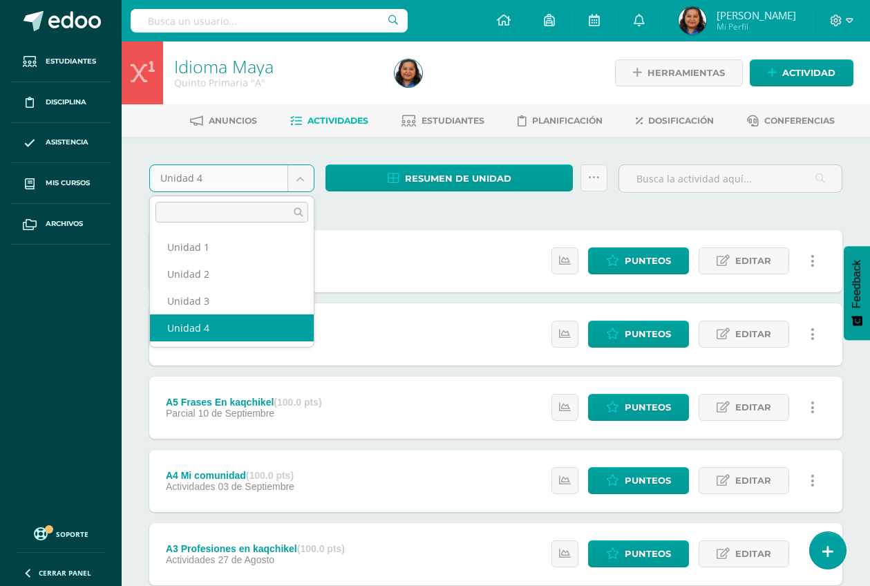
click at [299, 177] on body "Estudiantes Disciplina Asistencia Mis cursos Archivos Soporte Ayuda Reportar un…" at bounding box center [435, 412] width 870 height 824
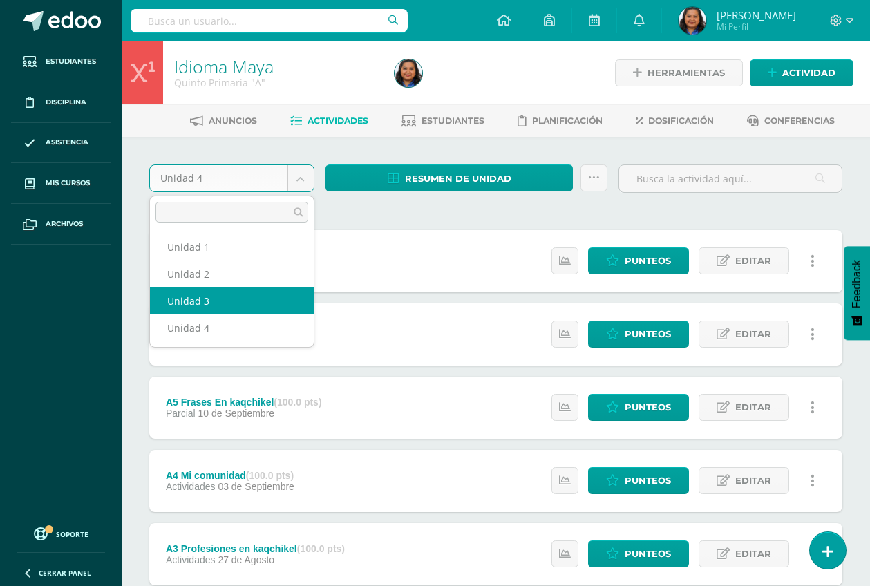
select select "Unidad 3"
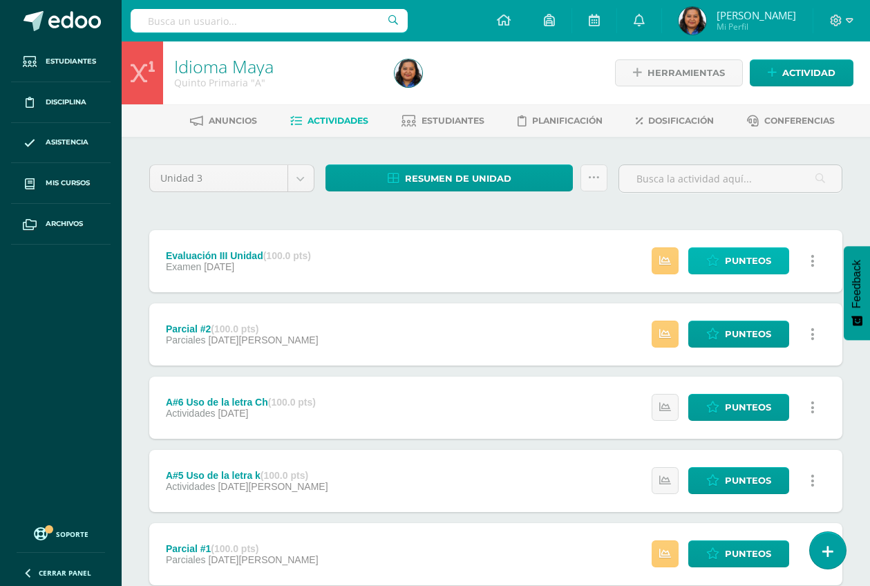
click at [746, 261] on span "Punteos" at bounding box center [748, 261] width 46 height 26
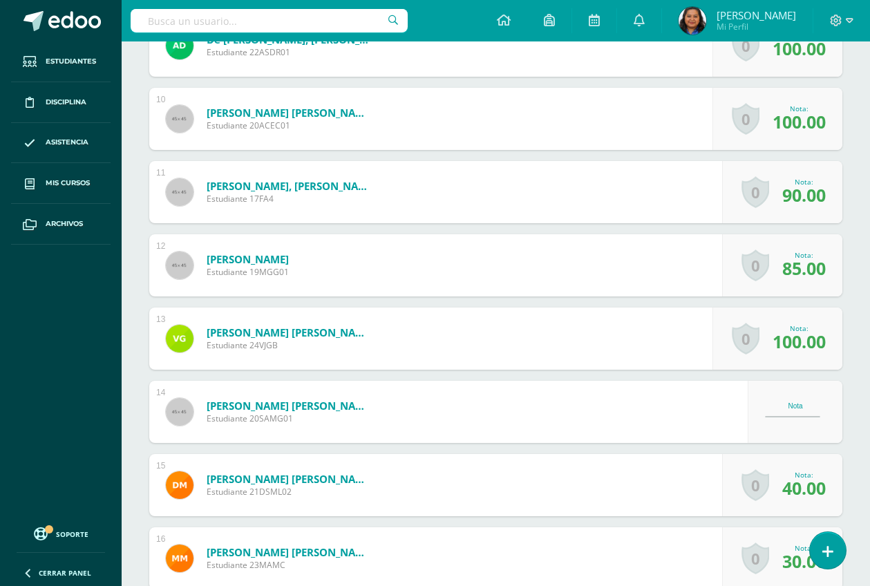
scroll to position [1039, 0]
